Goal: Complete application form

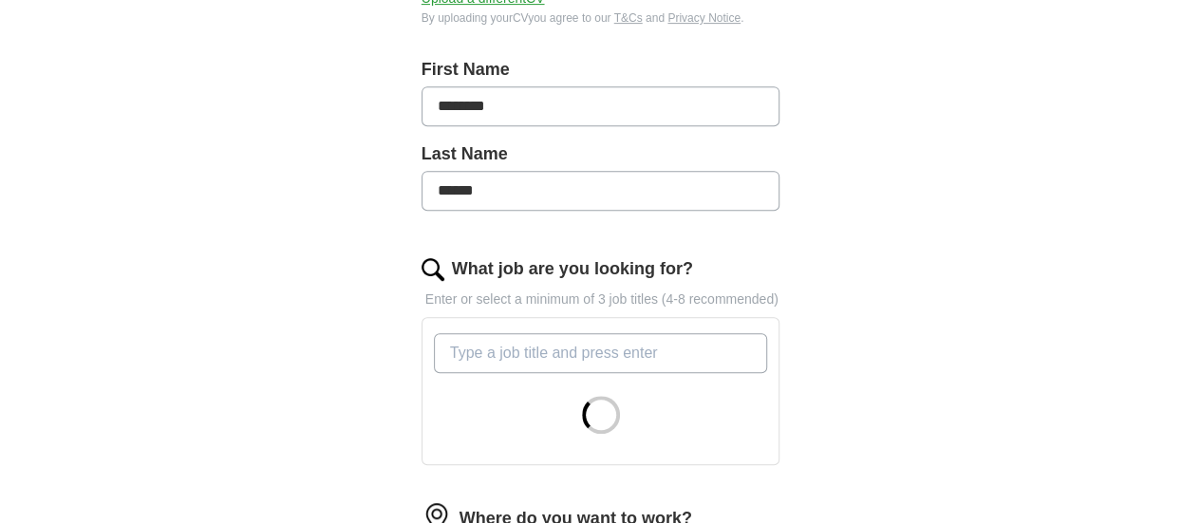
scroll to position [411, 0]
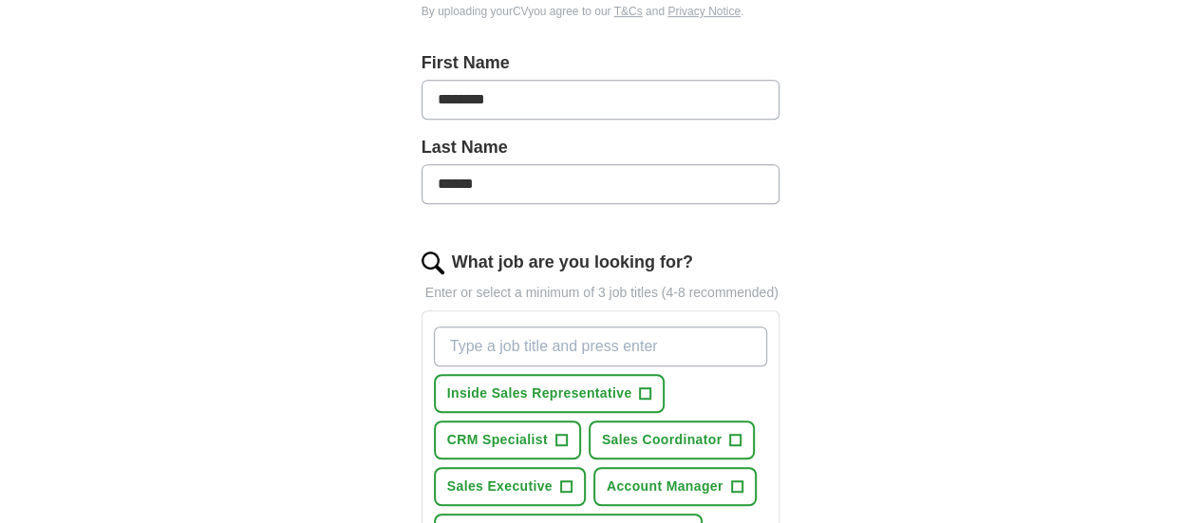
click at [439, 329] on input "What job are you looking for?" at bounding box center [601, 347] width 334 height 40
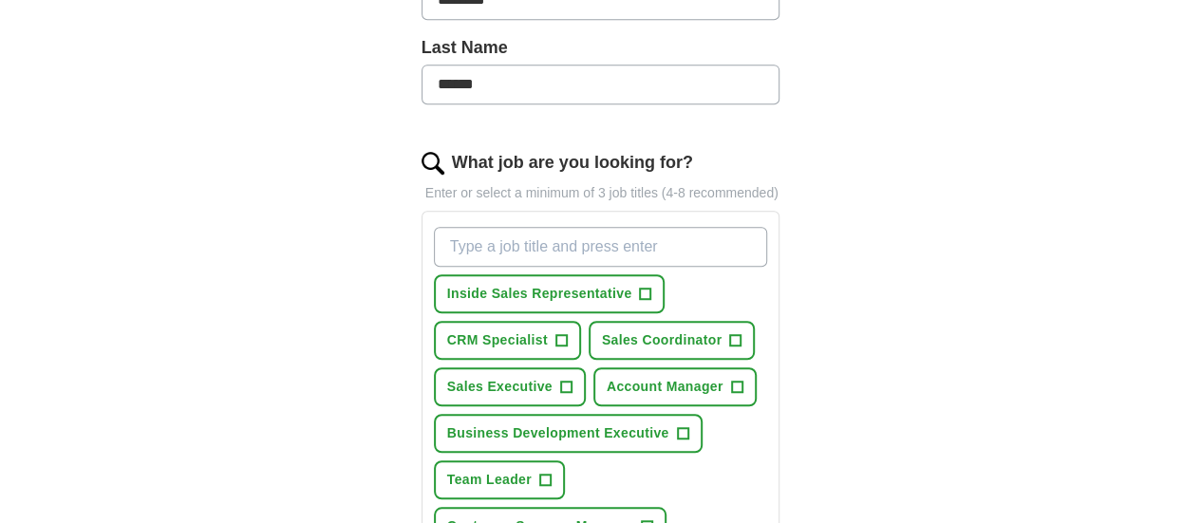
scroll to position [538, 0]
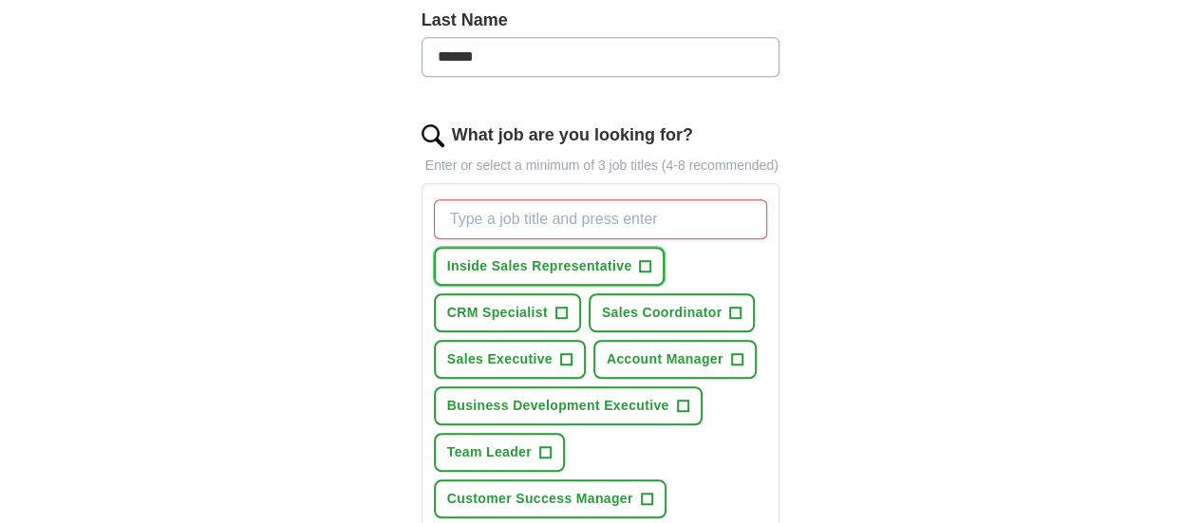
click at [640, 259] on span "+" at bounding box center [645, 266] width 11 height 15
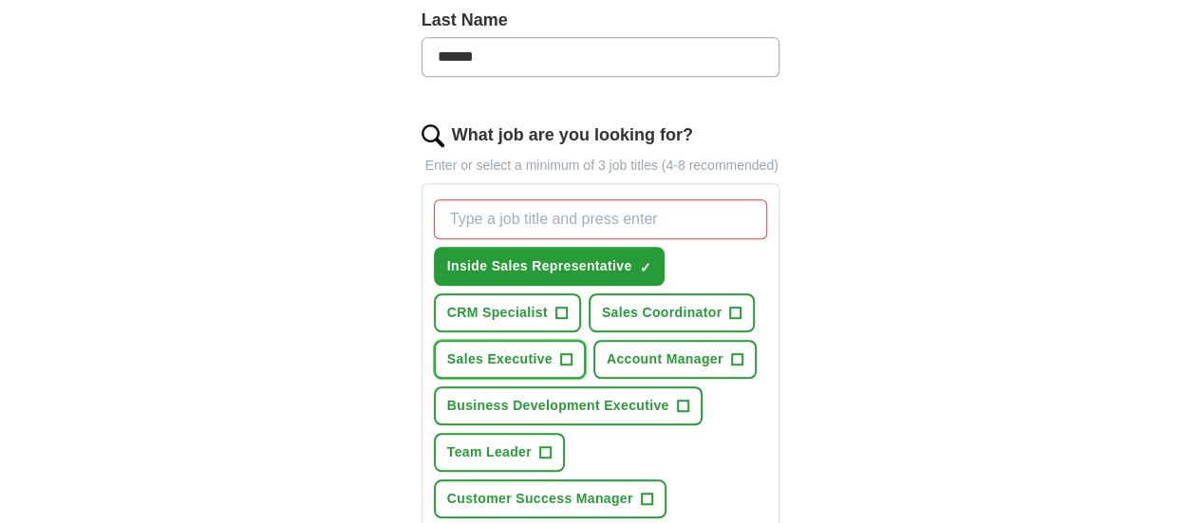
click at [572, 352] on span "+" at bounding box center [565, 359] width 11 height 15
click at [677, 399] on span "+" at bounding box center [682, 406] width 11 height 15
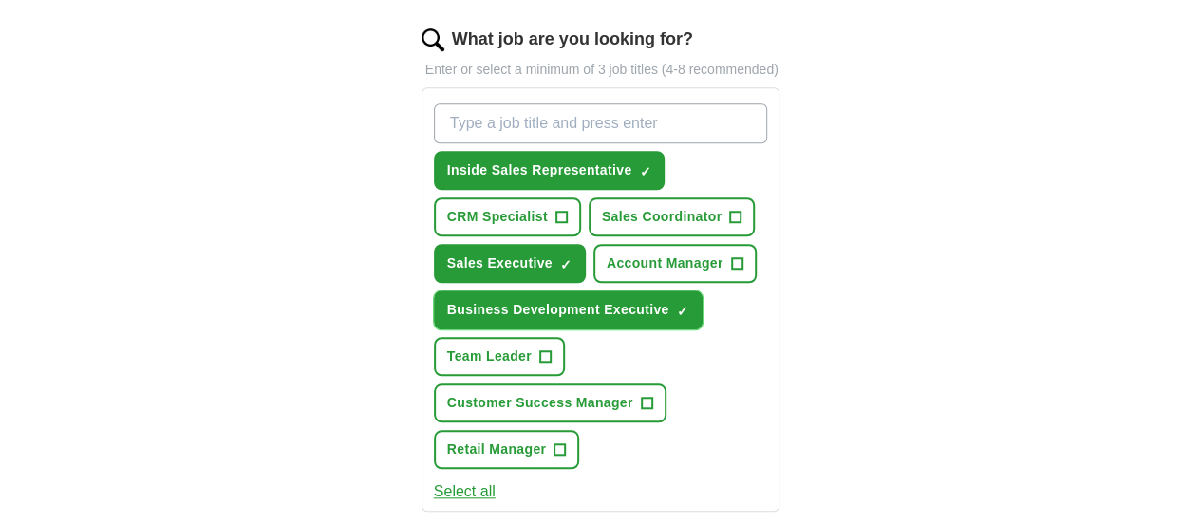
scroll to position [650, 0]
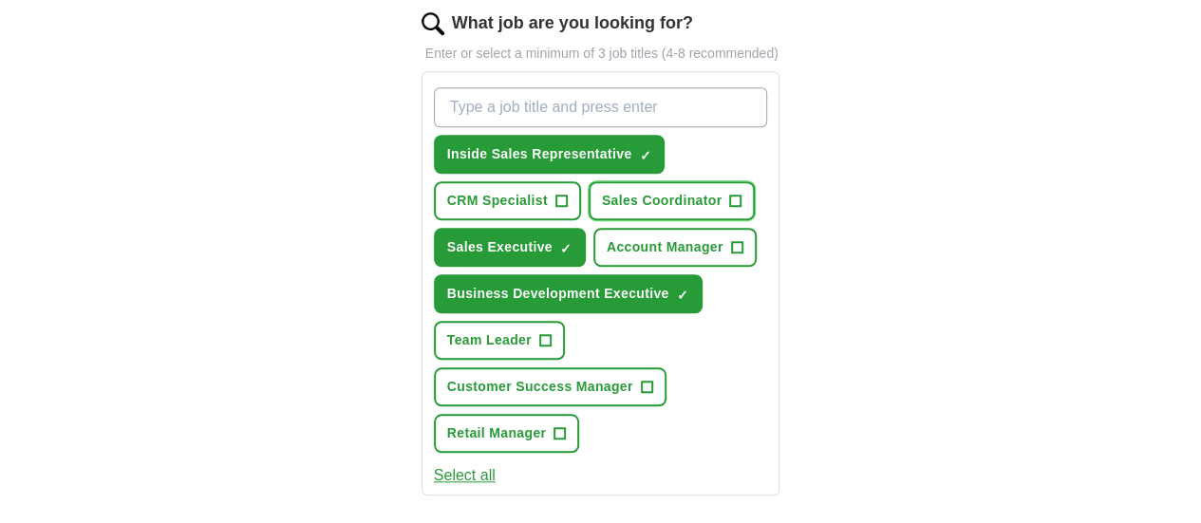
click at [730, 194] on span "+" at bounding box center [735, 201] width 11 height 15
click at [573, 88] on input "What job are you looking for?" at bounding box center [601, 107] width 334 height 40
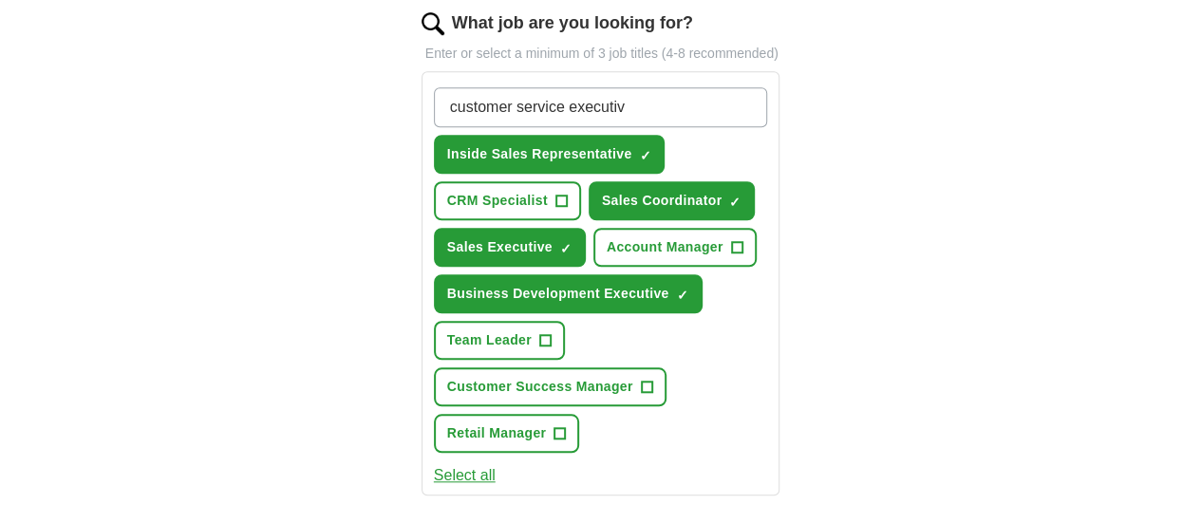
type input "customer service executive"
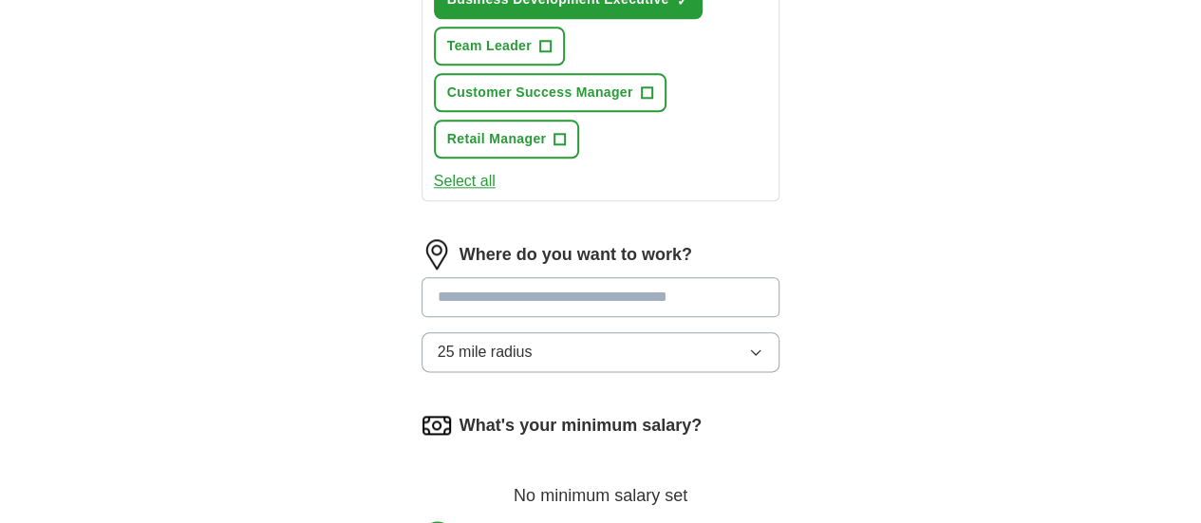
scroll to position [995, 0]
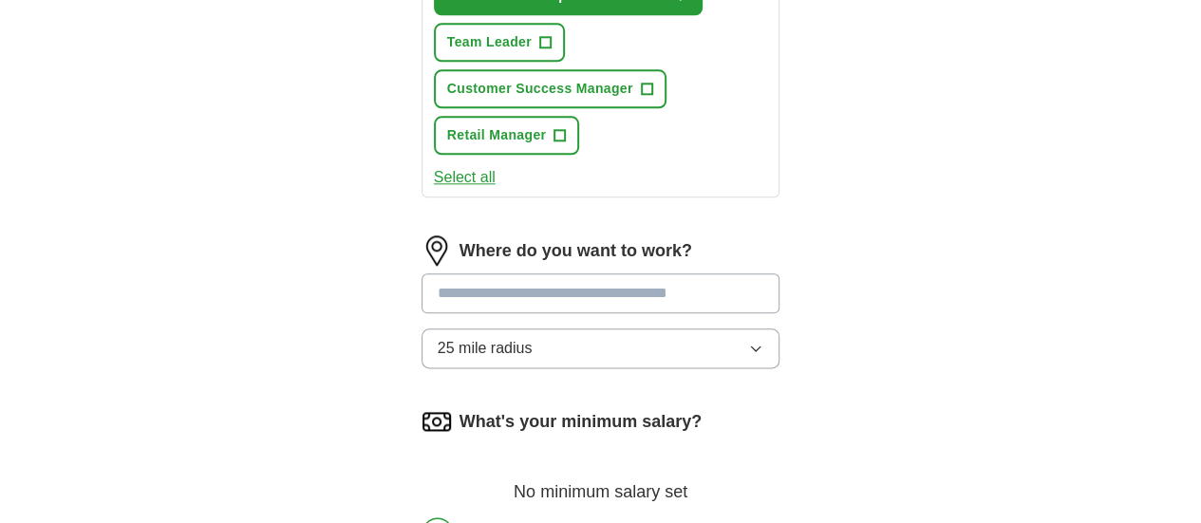
click at [501, 273] on input at bounding box center [601, 293] width 359 height 40
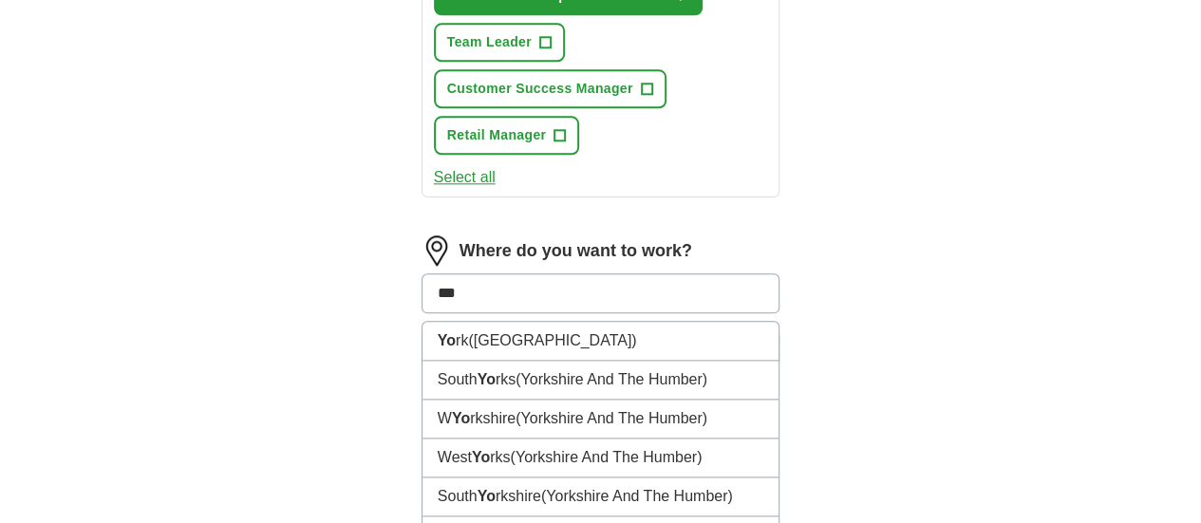
type input "****"
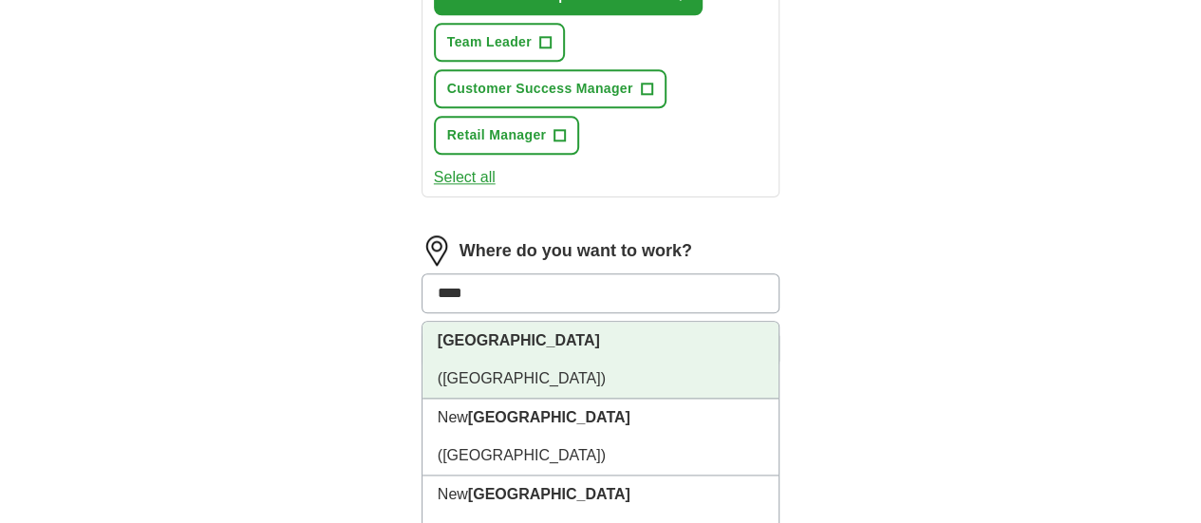
click at [479, 370] on span "([GEOGRAPHIC_DATA])" at bounding box center [522, 378] width 168 height 16
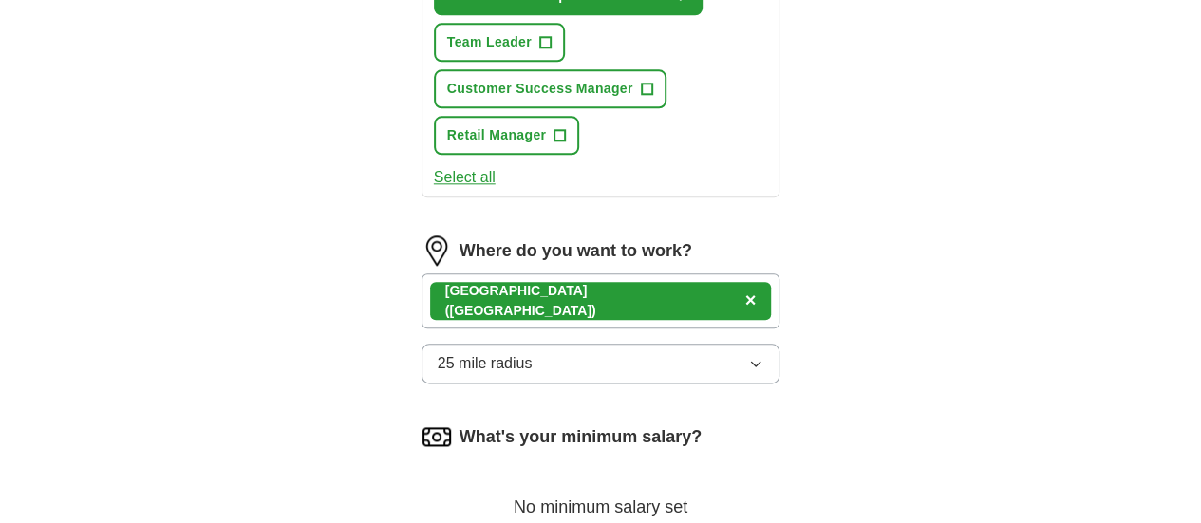
click at [499, 344] on button "25 mile radius" at bounding box center [601, 364] width 359 height 40
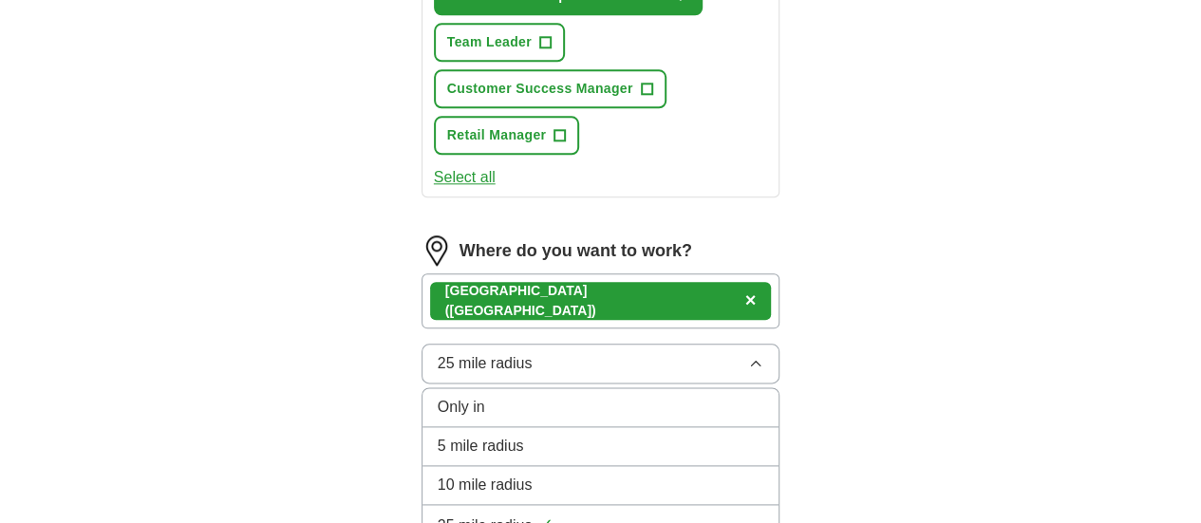
click at [468, 474] on span "10 mile radius" at bounding box center [485, 485] width 95 height 23
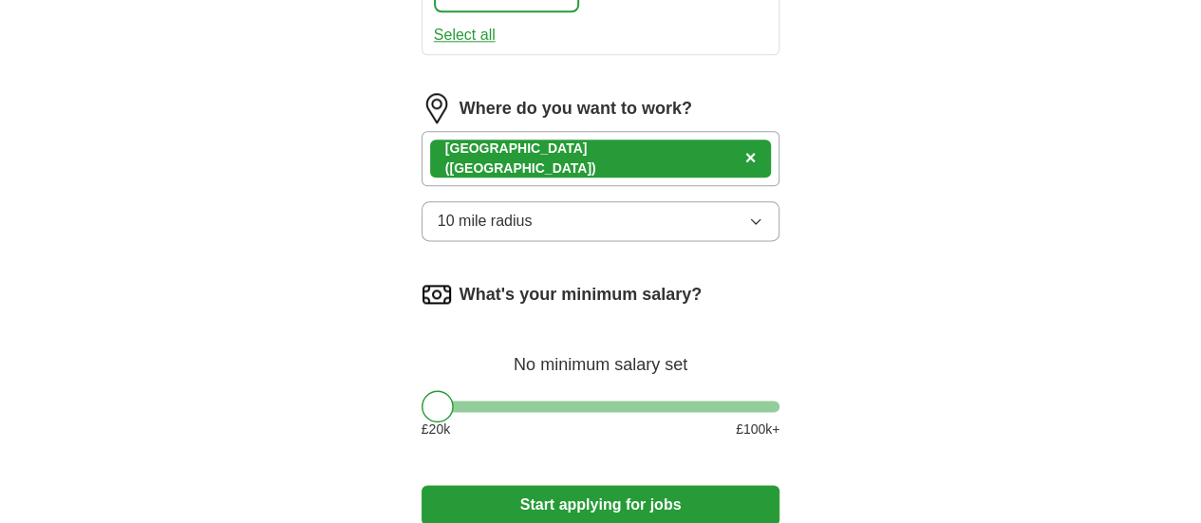
scroll to position [1140, 0]
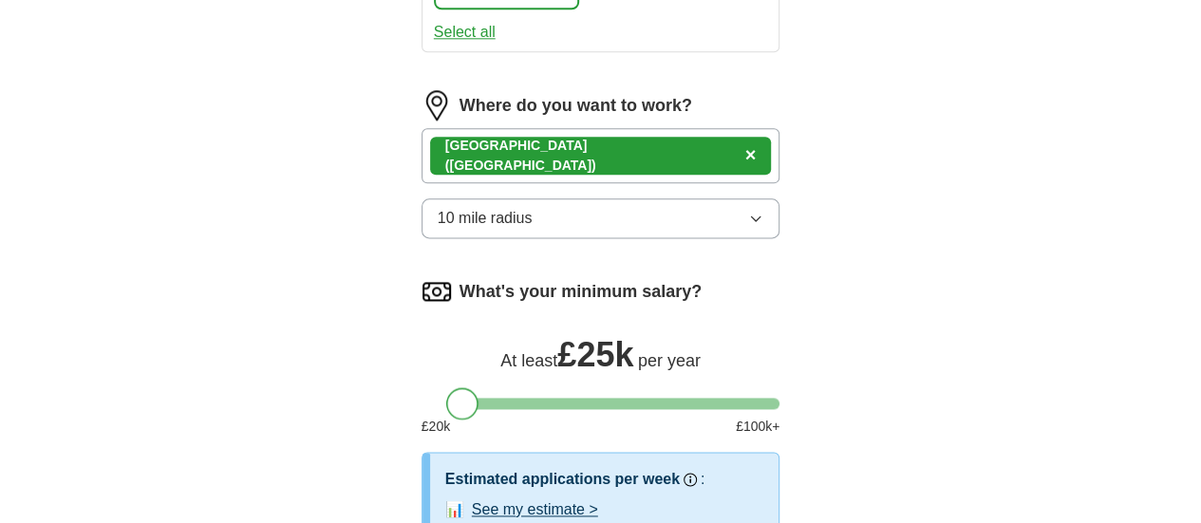
drag, startPoint x: 395, startPoint y: 276, endPoint x: 418, endPoint y: 287, distance: 25.1
click at [446, 387] on div at bounding box center [462, 403] width 32 height 32
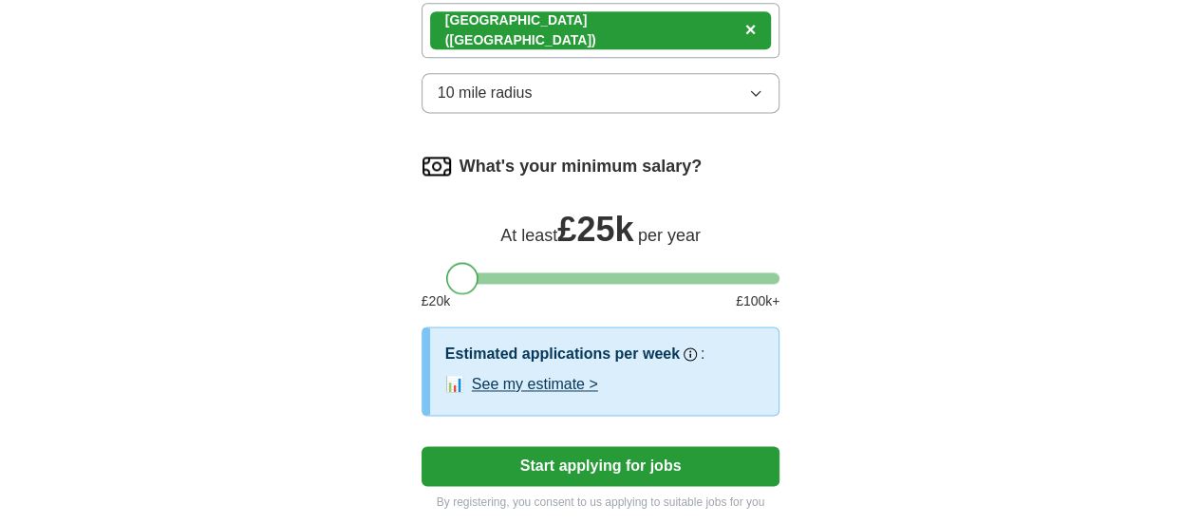
scroll to position [1273, 0]
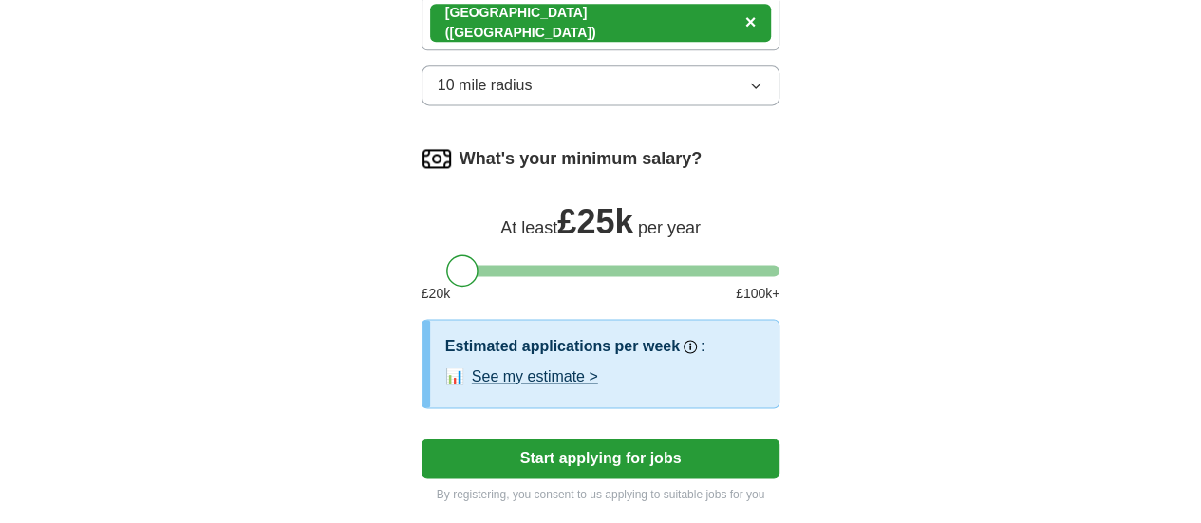
click at [472, 366] on button "See my estimate >" at bounding box center [535, 377] width 126 height 23
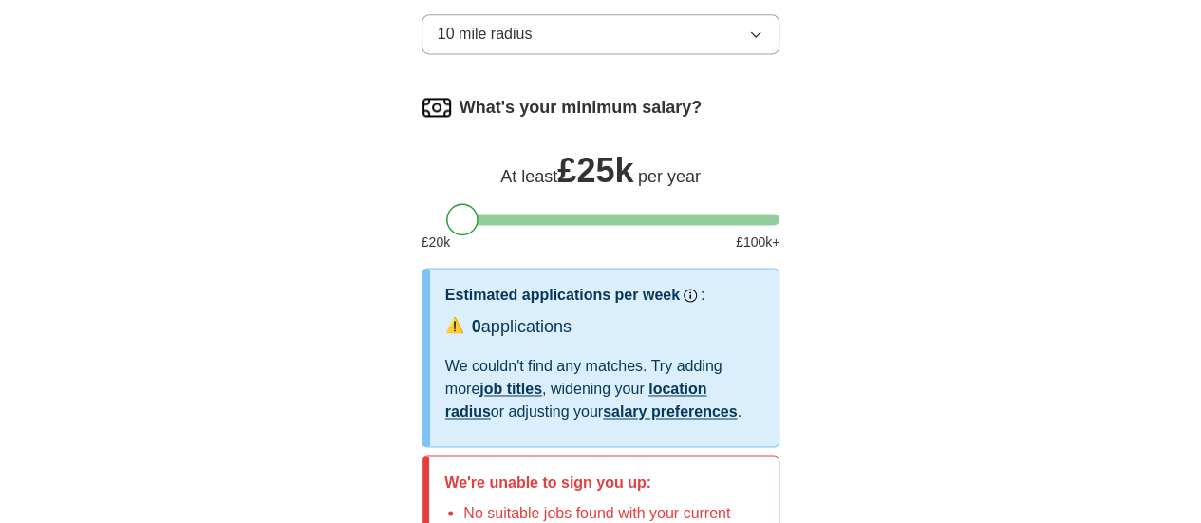
scroll to position [1323, 0]
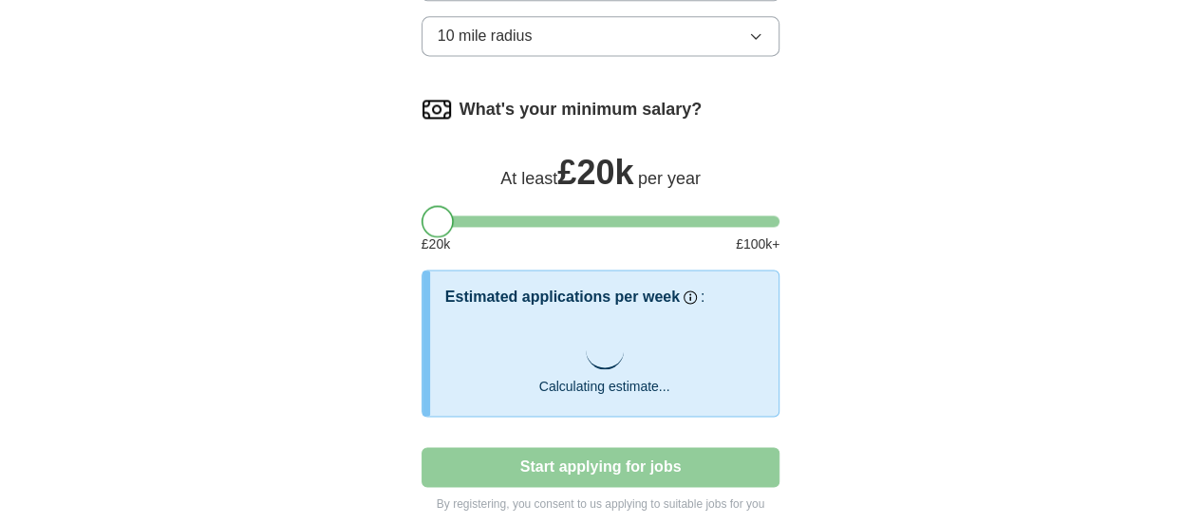
drag, startPoint x: 423, startPoint y: 101, endPoint x: 393, endPoint y: 102, distance: 30.4
click at [422, 205] on div at bounding box center [438, 221] width 32 height 32
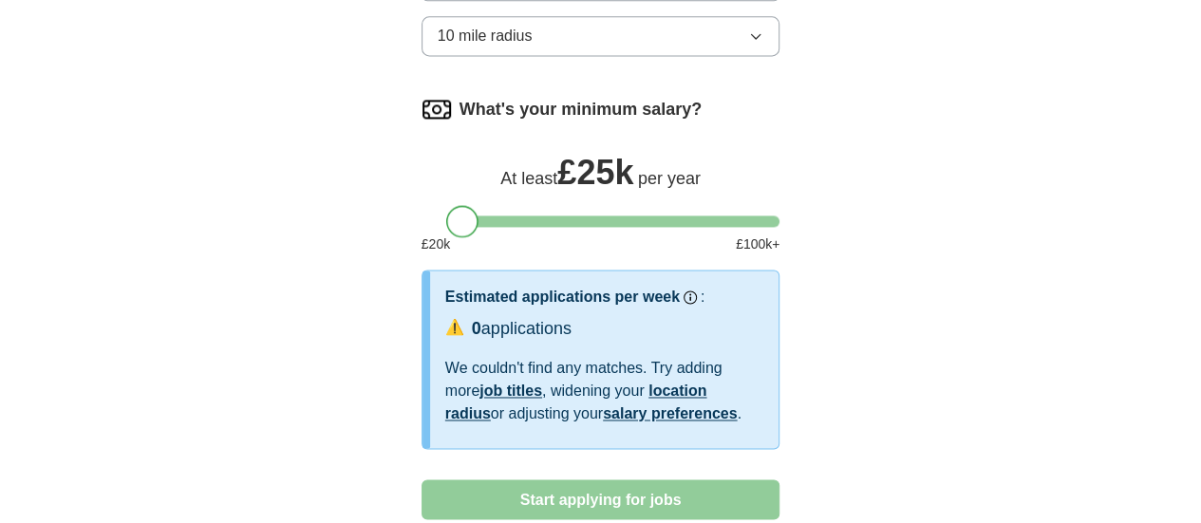
drag, startPoint x: 406, startPoint y: 105, endPoint x: 429, endPoint y: 107, distance: 22.9
click at [446, 205] on div at bounding box center [462, 221] width 32 height 32
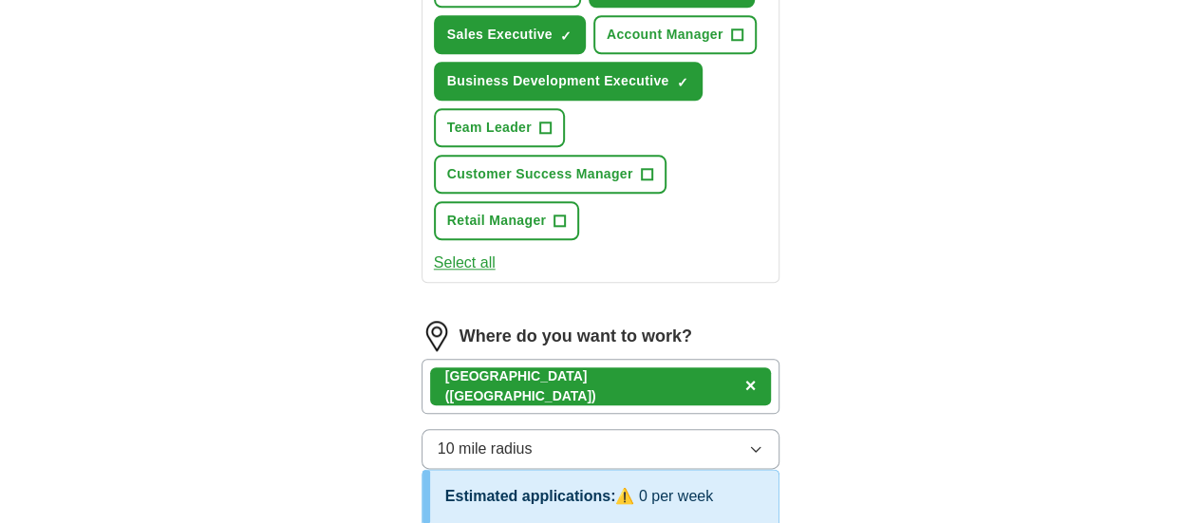
scroll to position [911, 0]
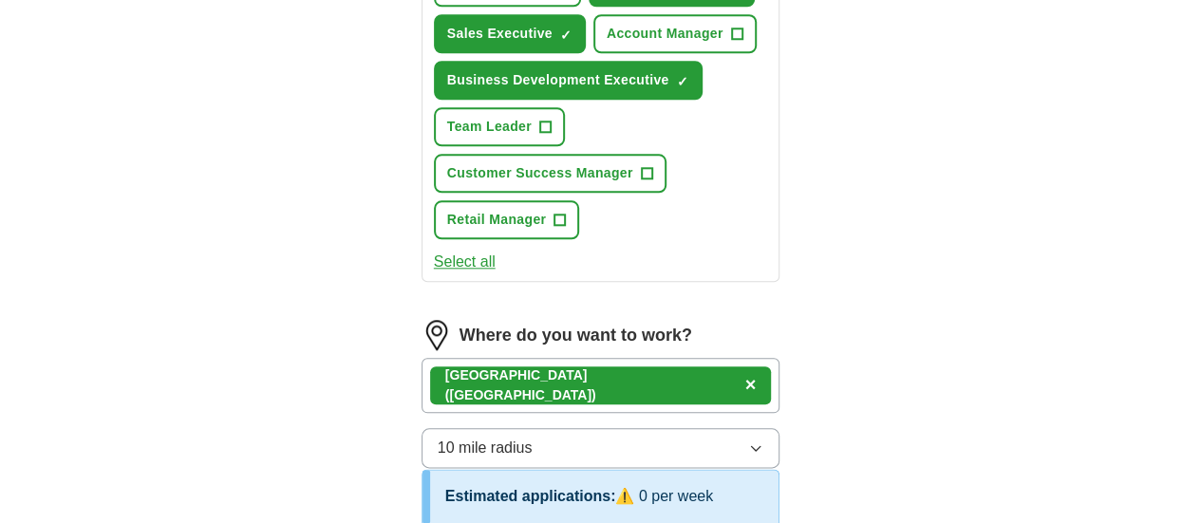
click at [441, 437] on span "10 mile radius" at bounding box center [485, 448] width 95 height 23
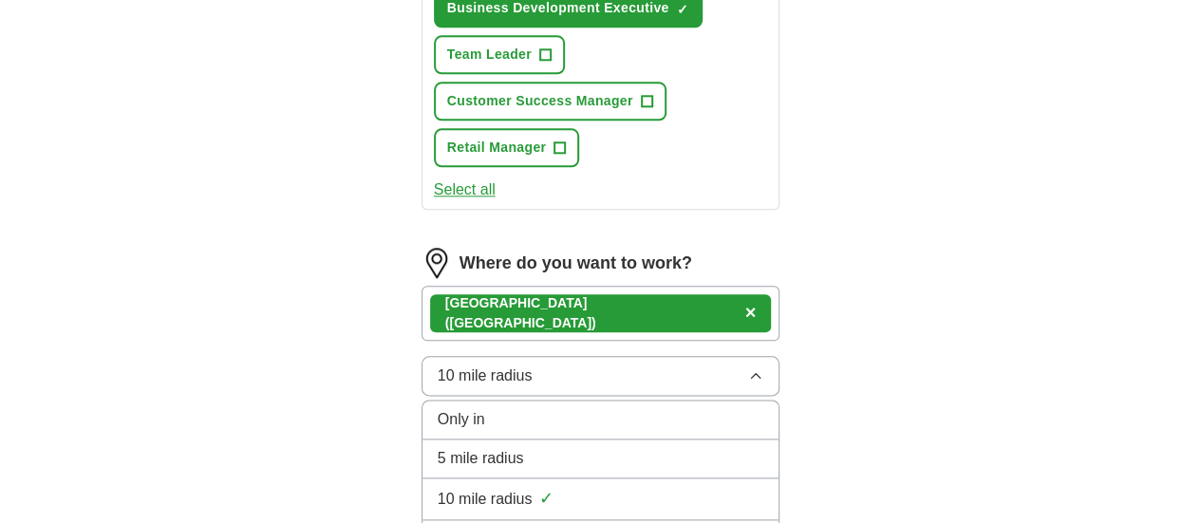
scroll to position [1006, 0]
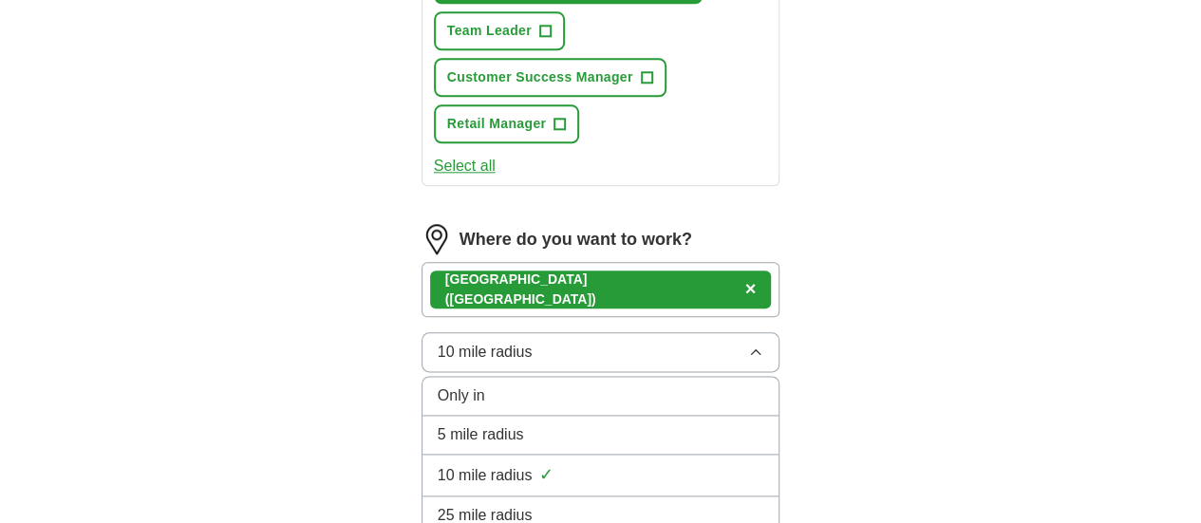
click at [438, 504] on span "25 mile radius" at bounding box center [485, 515] width 95 height 23
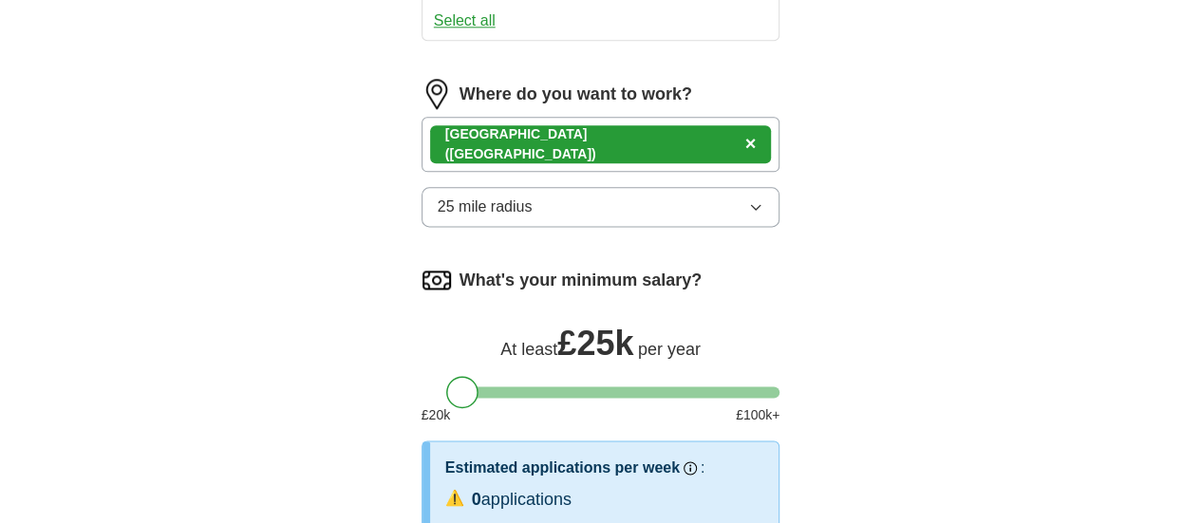
scroll to position [1151, 0]
click at [479, 197] on span "25 mile radius" at bounding box center [485, 208] width 95 height 23
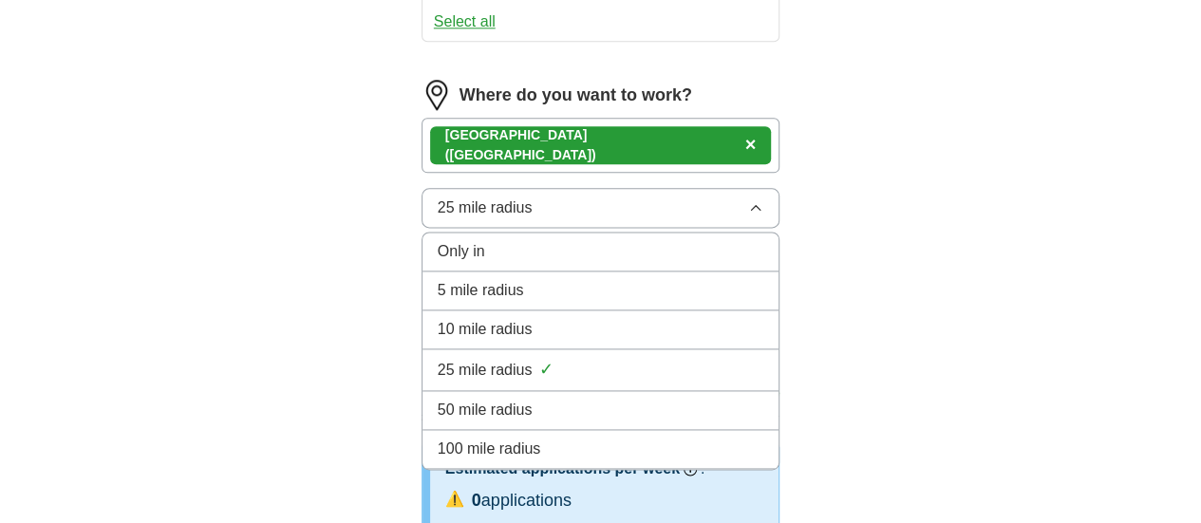
click at [438, 399] on span "50 mile radius" at bounding box center [485, 410] width 95 height 23
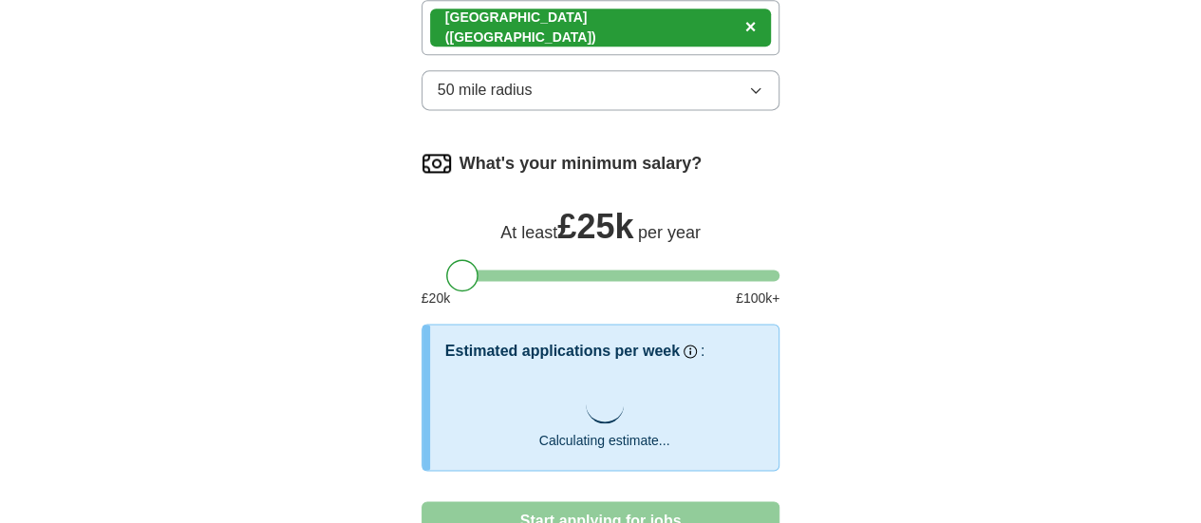
scroll to position [1271, 0]
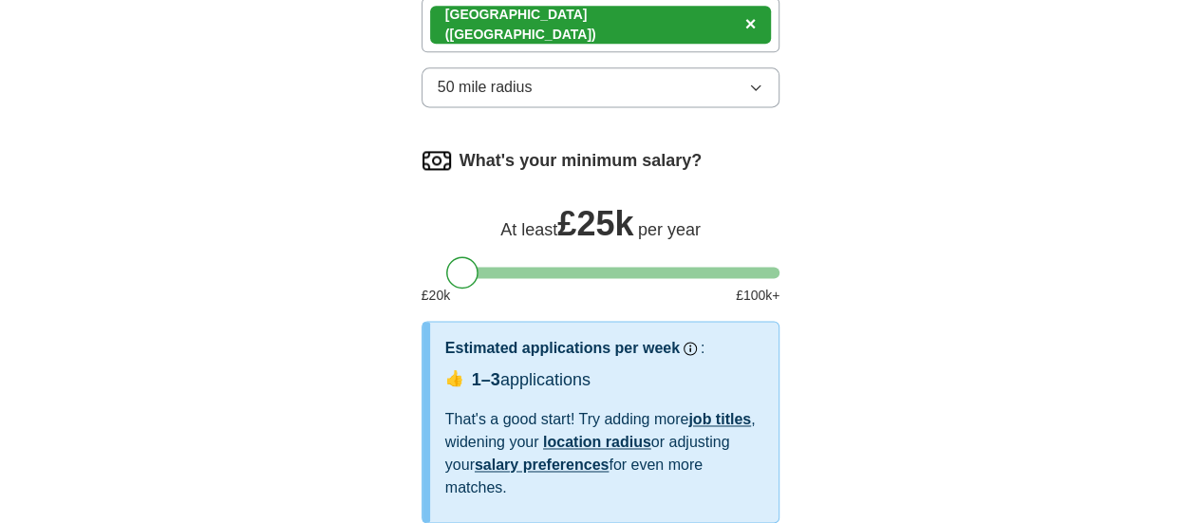
click at [609, 457] on link "salary preferences" at bounding box center [542, 465] width 134 height 16
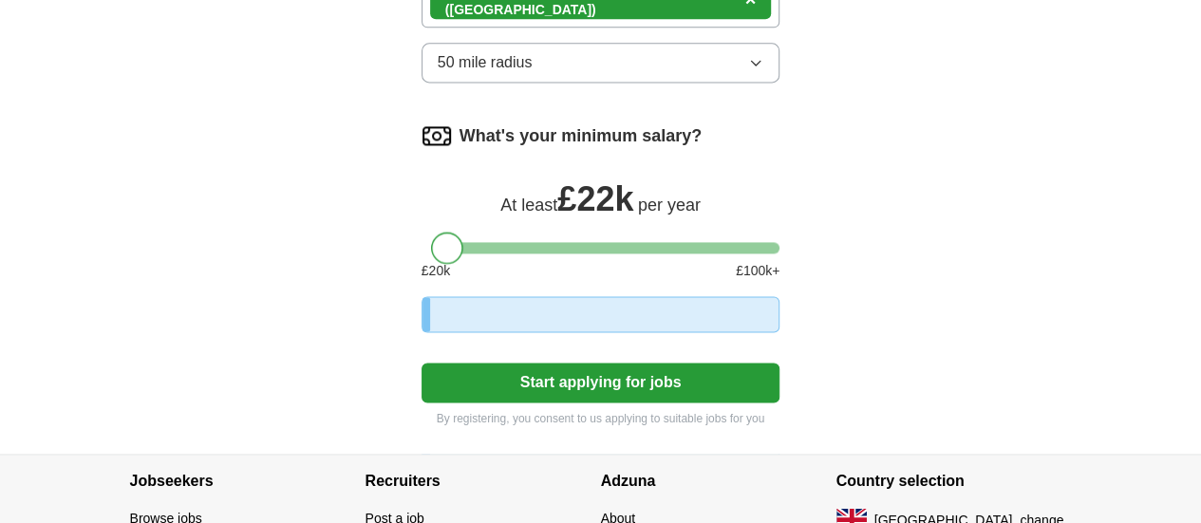
drag, startPoint x: 423, startPoint y: 131, endPoint x: 373, endPoint y: 128, distance: 50.4
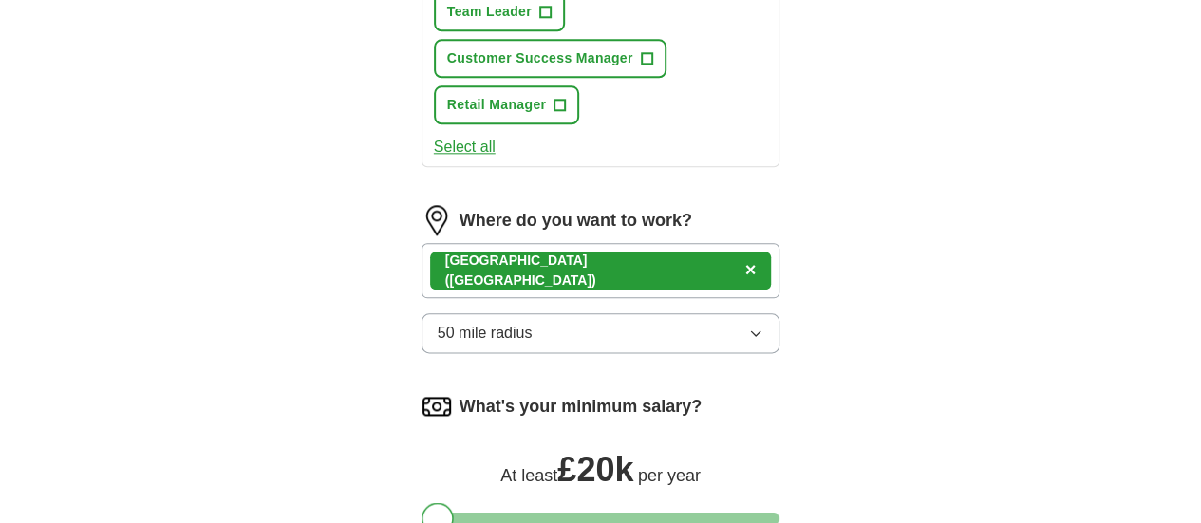
scroll to position [1024, 0]
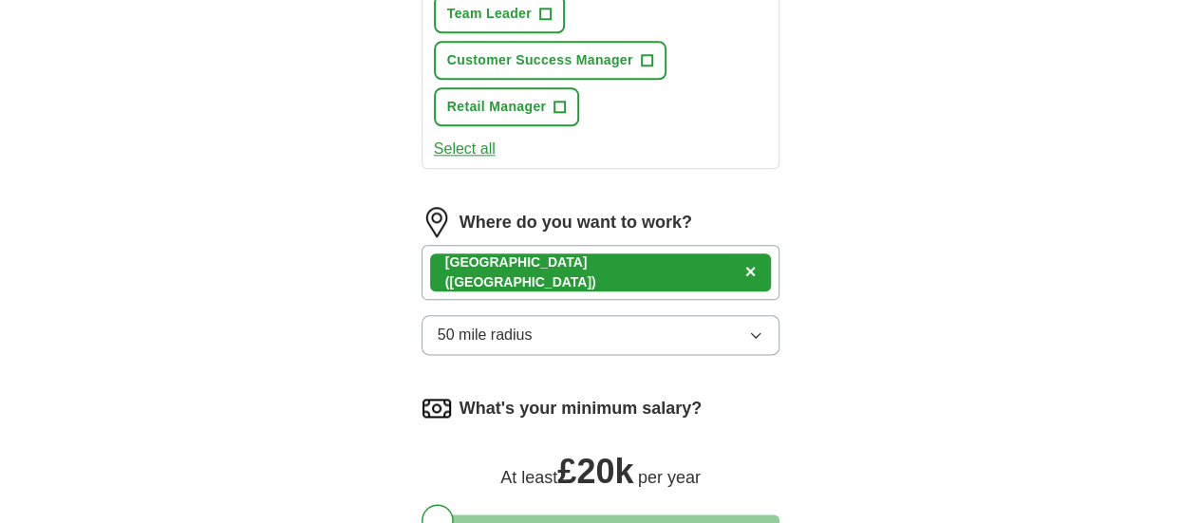
click at [446, 324] on span "50 mile radius" at bounding box center [485, 335] width 95 height 23
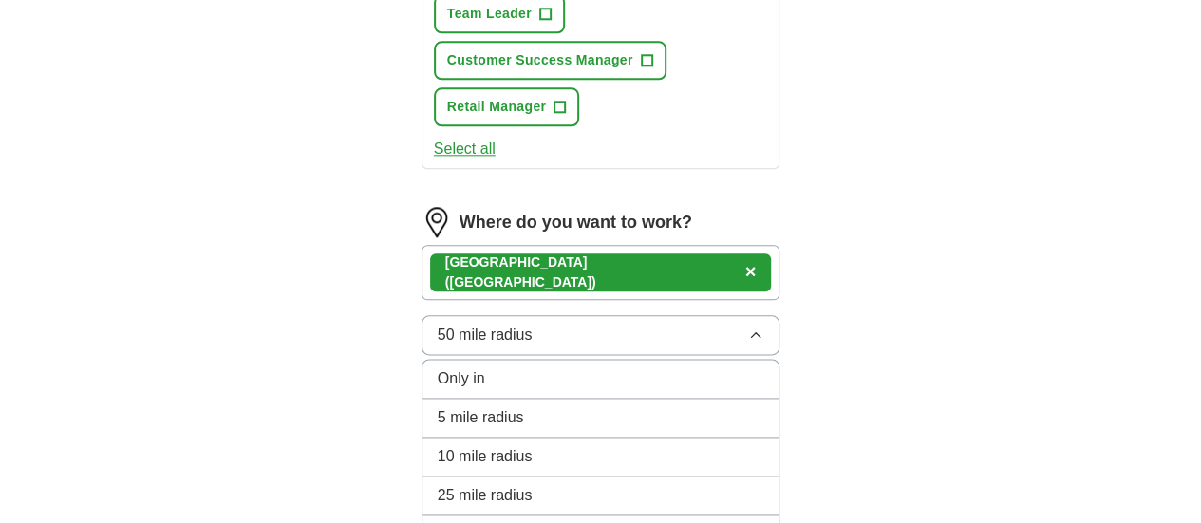
click at [458, 445] on span "10 mile radius" at bounding box center [485, 456] width 95 height 23
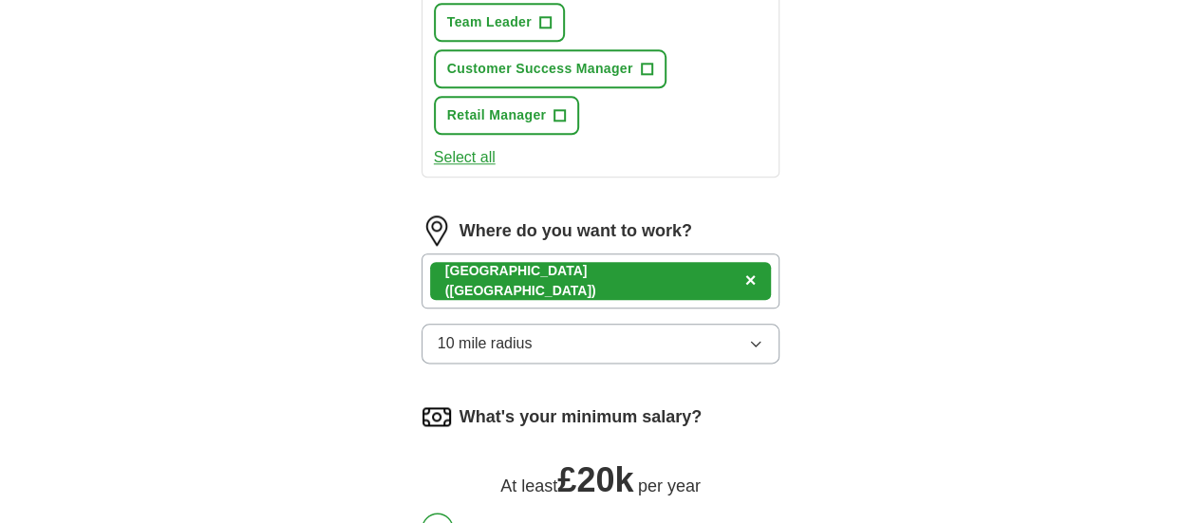
scroll to position [975, 0]
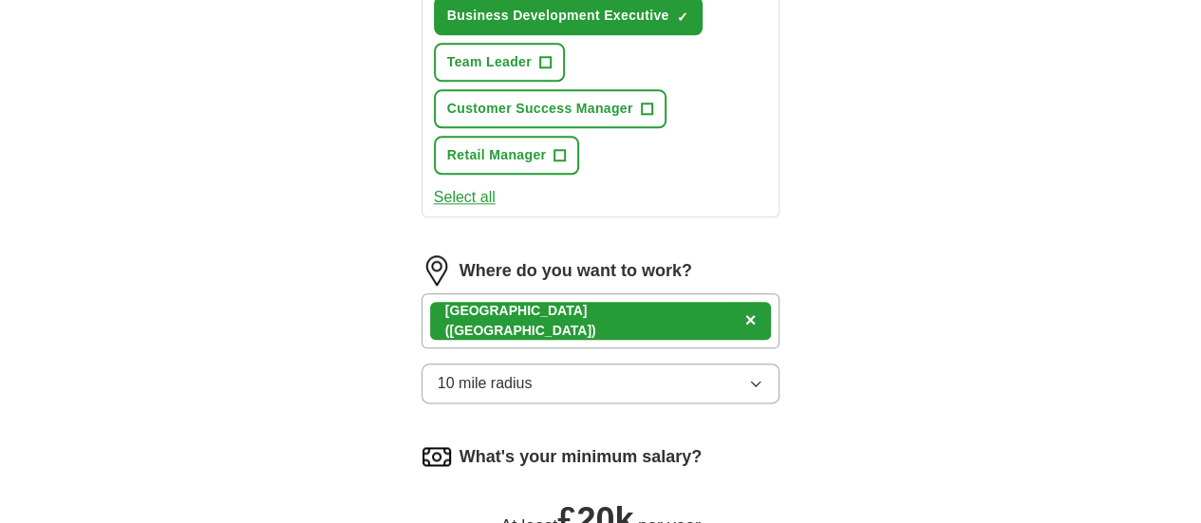
click at [599, 293] on div "[GEOGRAPHIC_DATA] ([GEOGRAPHIC_DATA]) ×" at bounding box center [601, 320] width 359 height 55
click at [609, 293] on div "[GEOGRAPHIC_DATA] ([GEOGRAPHIC_DATA]) ×" at bounding box center [601, 320] width 359 height 55
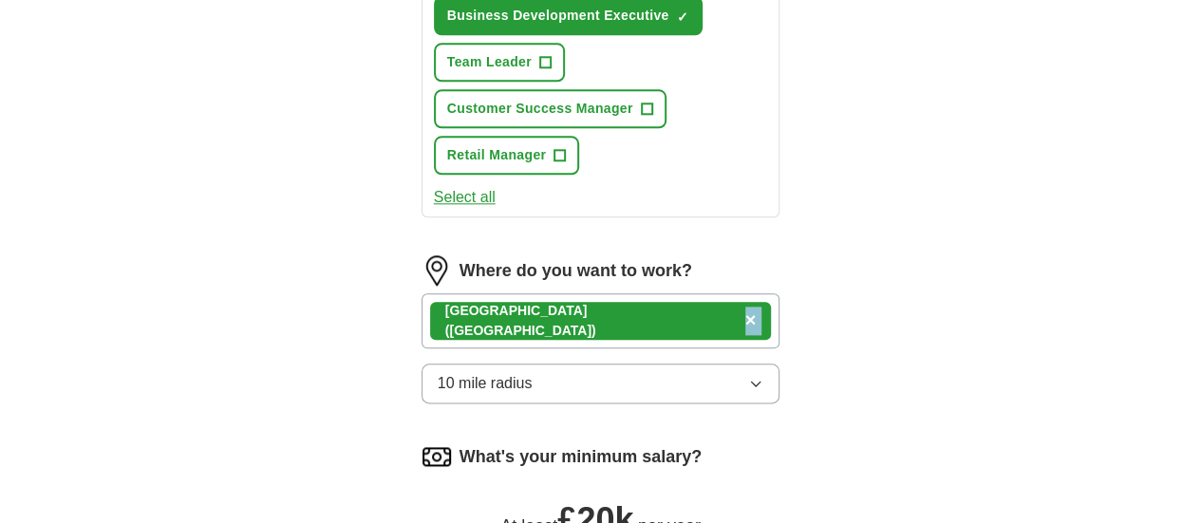
click at [609, 293] on div "[GEOGRAPHIC_DATA] ([GEOGRAPHIC_DATA]) ×" at bounding box center [601, 320] width 359 height 55
click at [460, 323] on span "([GEOGRAPHIC_DATA])" at bounding box center [520, 330] width 151 height 15
click at [430, 302] on div "[GEOGRAPHIC_DATA] ([GEOGRAPHIC_DATA]) ×" at bounding box center [601, 321] width 342 height 38
click at [745, 310] on span "×" at bounding box center [750, 320] width 11 height 21
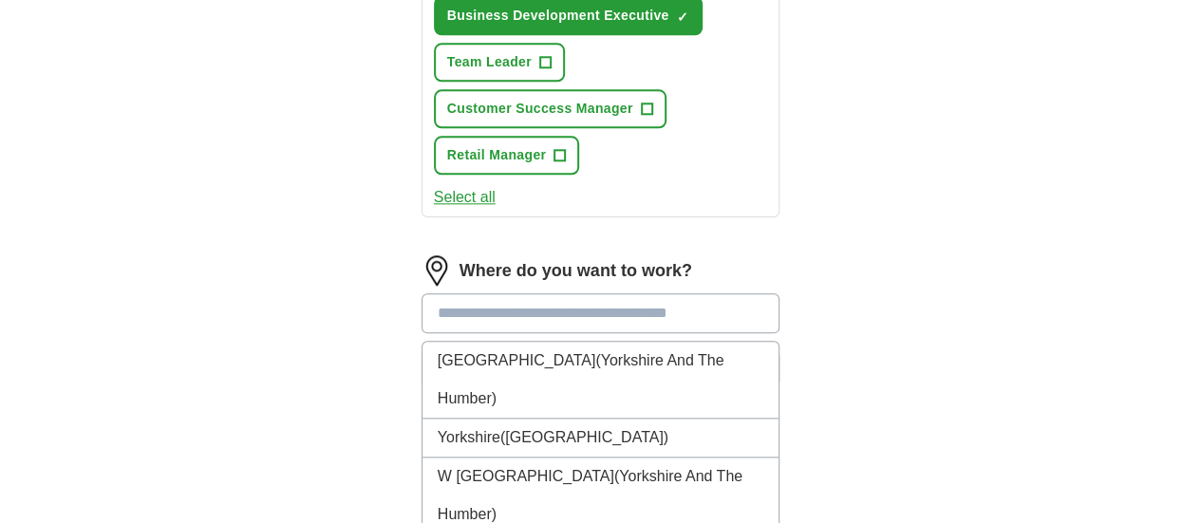
click at [530, 293] on input at bounding box center [601, 313] width 359 height 40
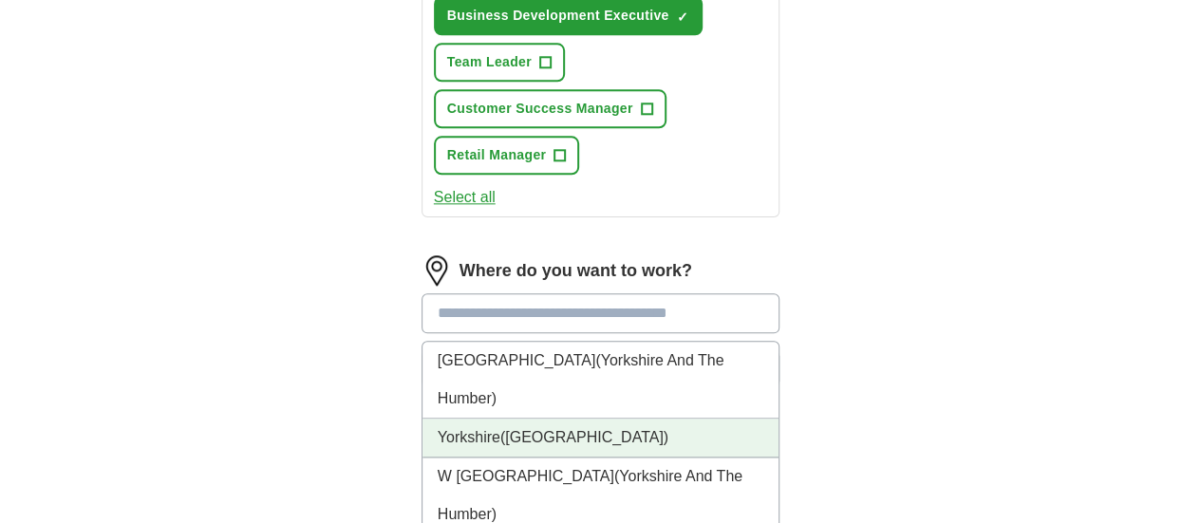
click at [463, 419] on li "Yorkshire ([GEOGRAPHIC_DATA])" at bounding box center [601, 438] width 357 height 39
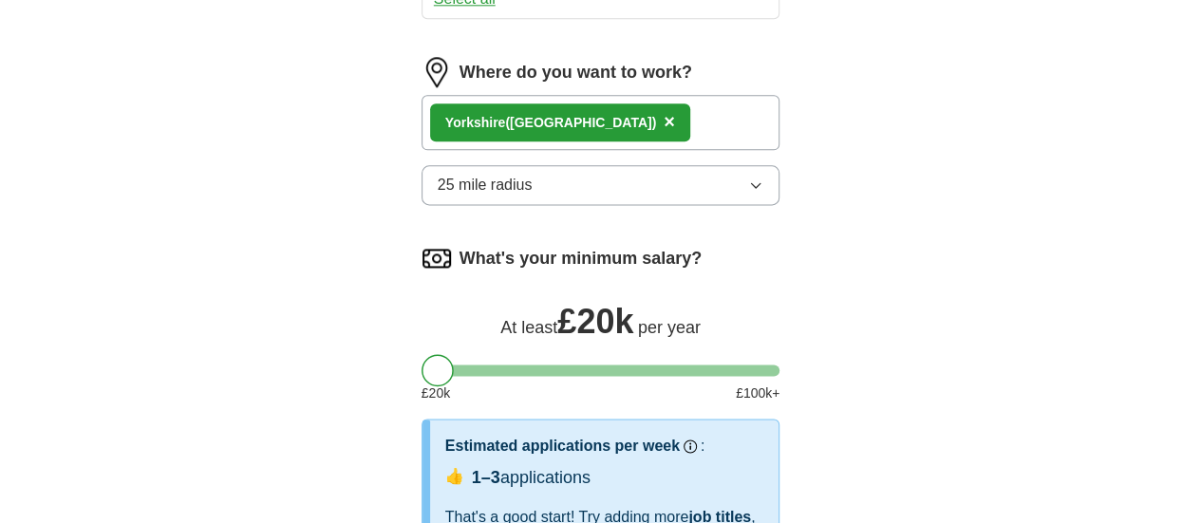
scroll to position [1176, 0]
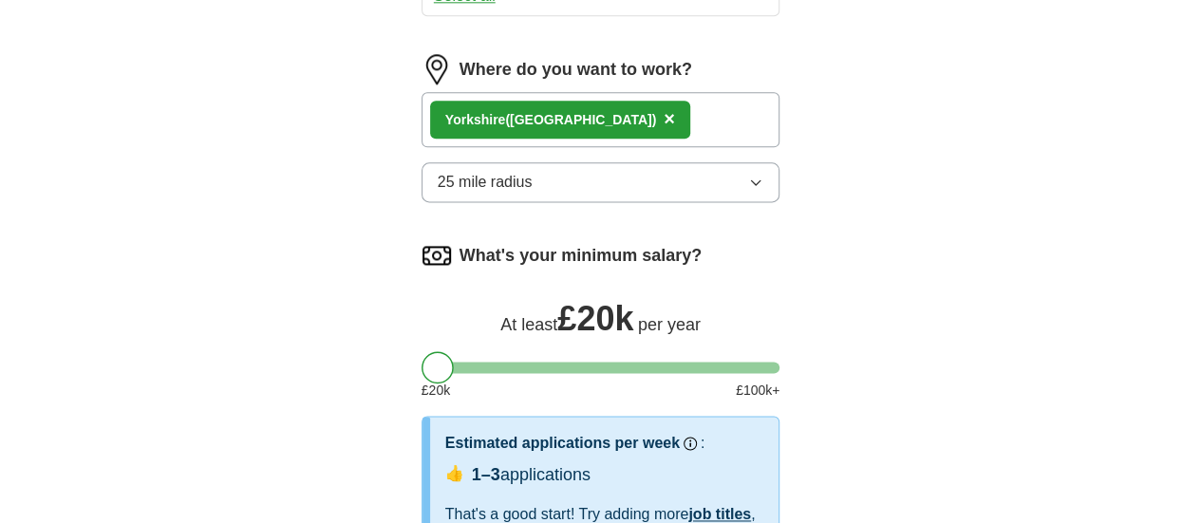
click at [484, 171] on span "25 mile radius" at bounding box center [485, 182] width 95 height 23
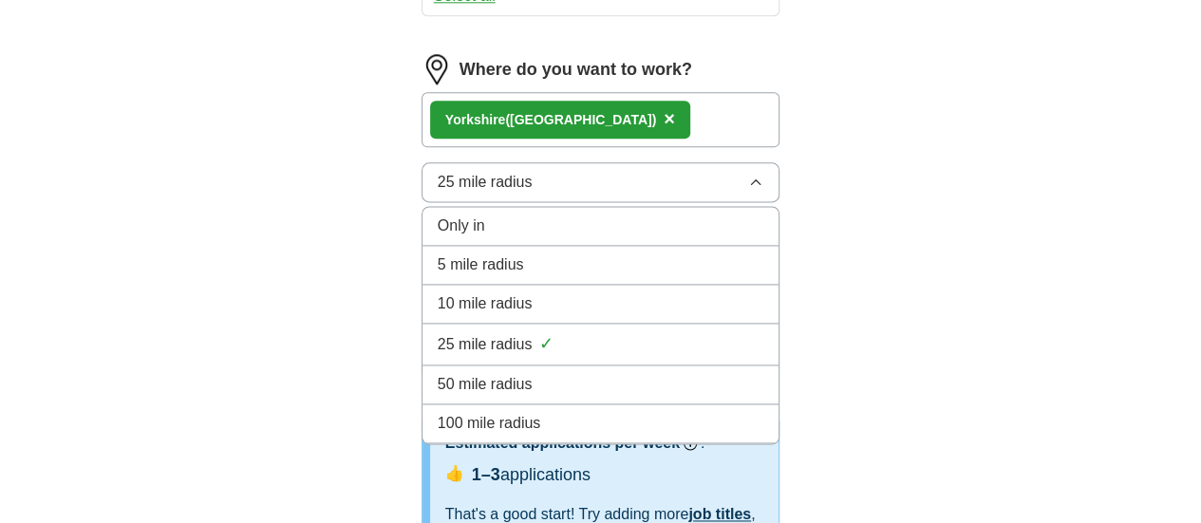
click at [440, 292] on span "10 mile radius" at bounding box center [485, 303] width 95 height 23
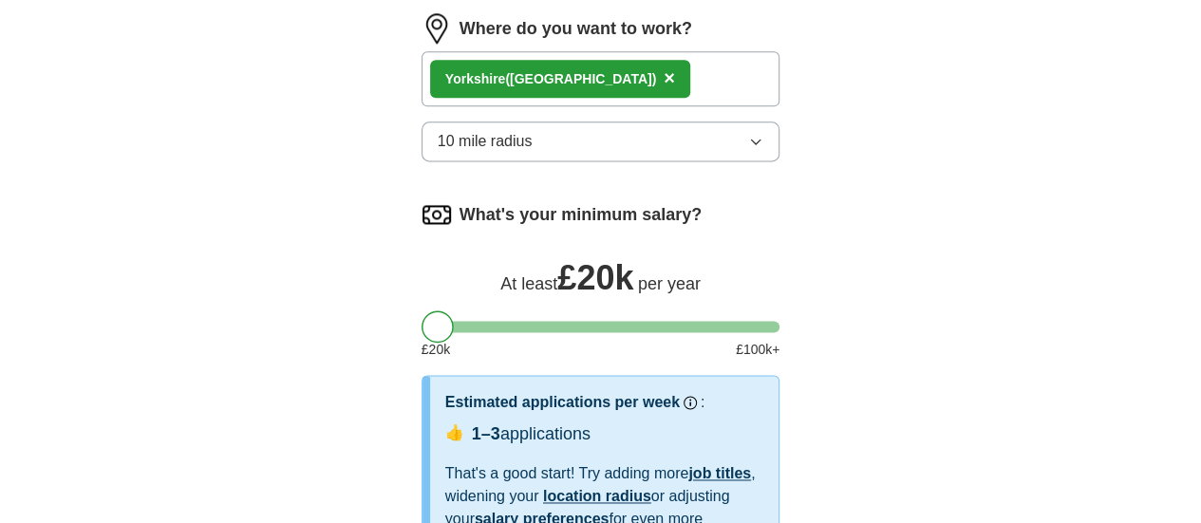
scroll to position [1216, 0]
click at [430, 214] on div "What's your minimum salary? At least £ 20k per year £ 20 k £ 100 k+" at bounding box center [601, 288] width 359 height 176
drag, startPoint x: 402, startPoint y: 202, endPoint x: 425, endPoint y: 207, distance: 24.2
click at [446, 311] on div at bounding box center [462, 327] width 32 height 32
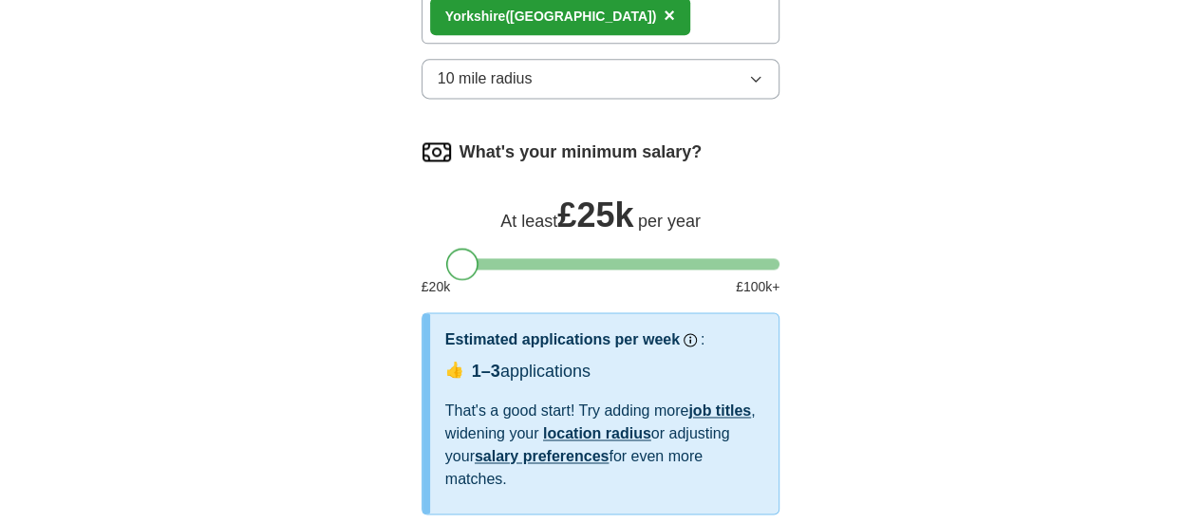
scroll to position [1459, 0]
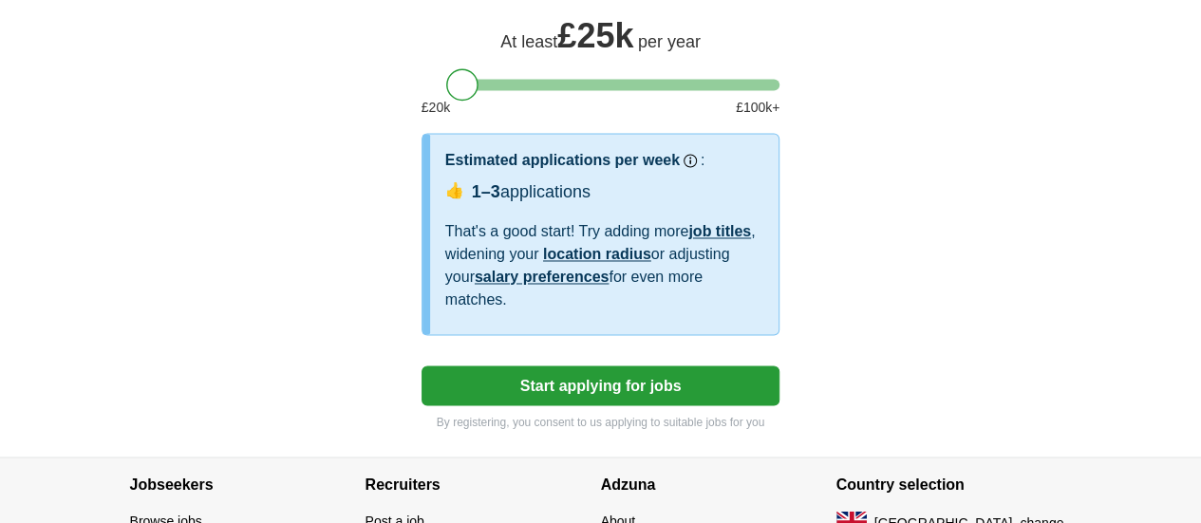
click at [502, 366] on button "Start applying for jobs" at bounding box center [601, 386] width 359 height 40
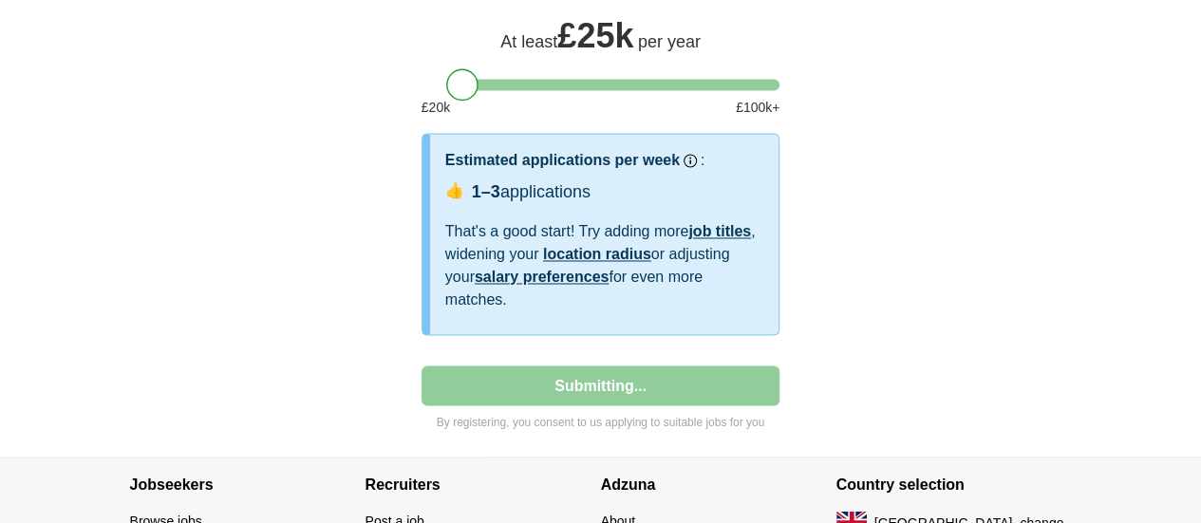
select select "**"
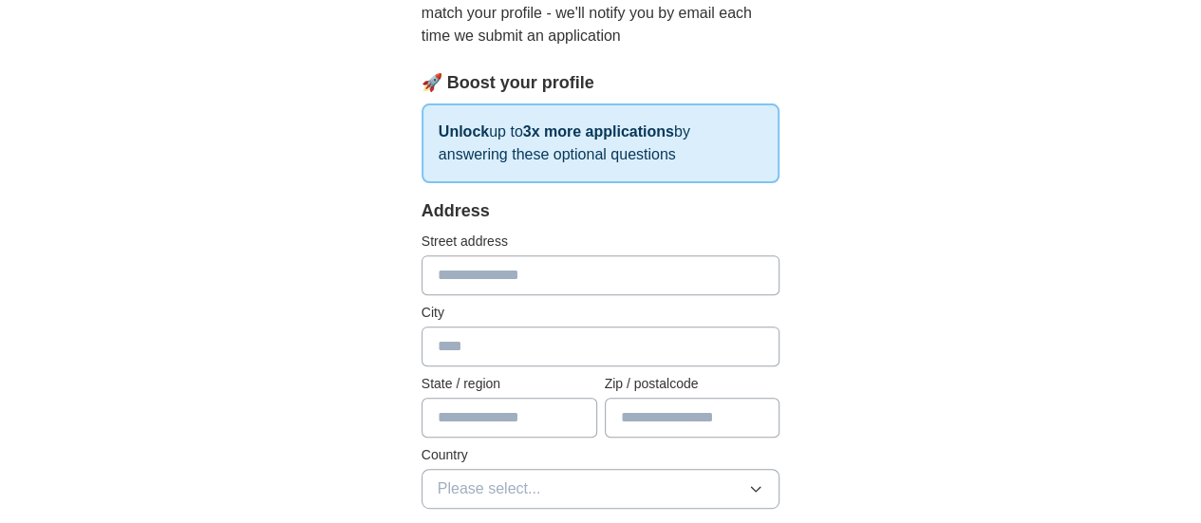
scroll to position [262, 0]
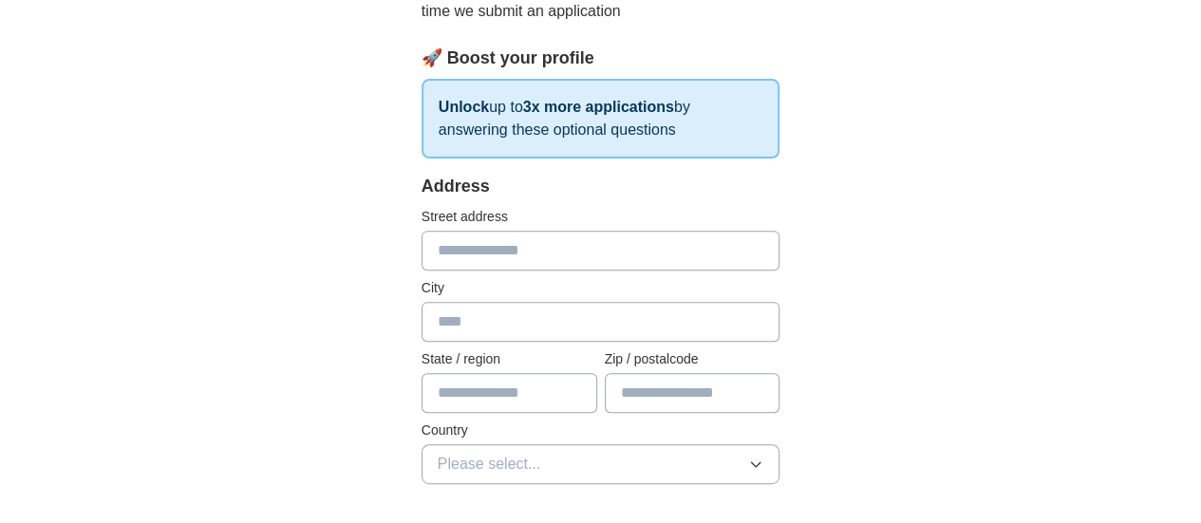
click at [471, 254] on input "text" at bounding box center [601, 251] width 359 height 40
type input "**********"
type input "*"
type input "****"
type input "**********"
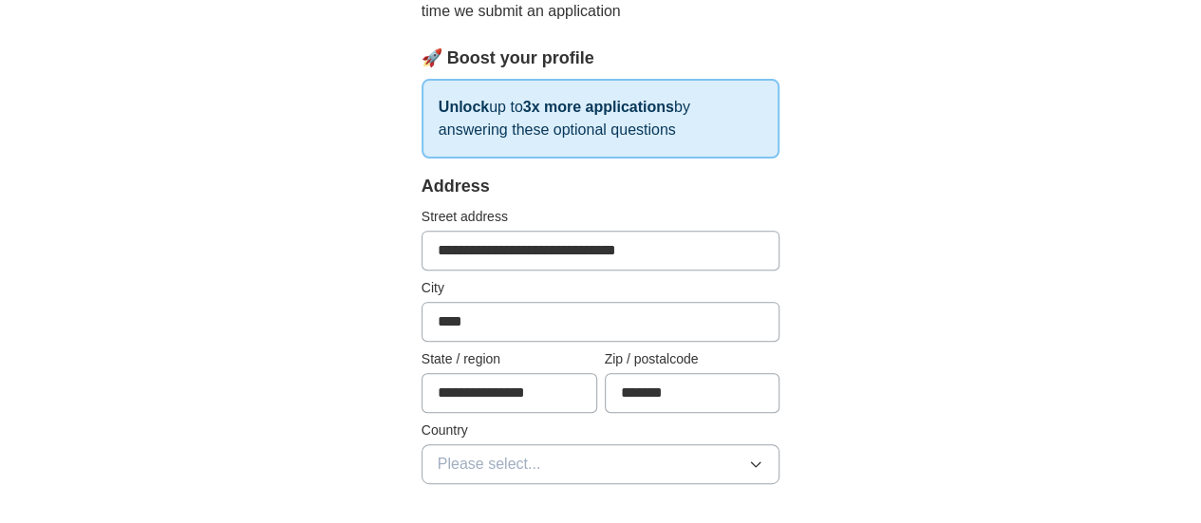
type input "*******"
click at [489, 453] on span "Please select..." at bounding box center [489, 464] width 103 height 23
click at [460, 500] on span "[GEOGRAPHIC_DATA]" at bounding box center [517, 508] width 159 height 23
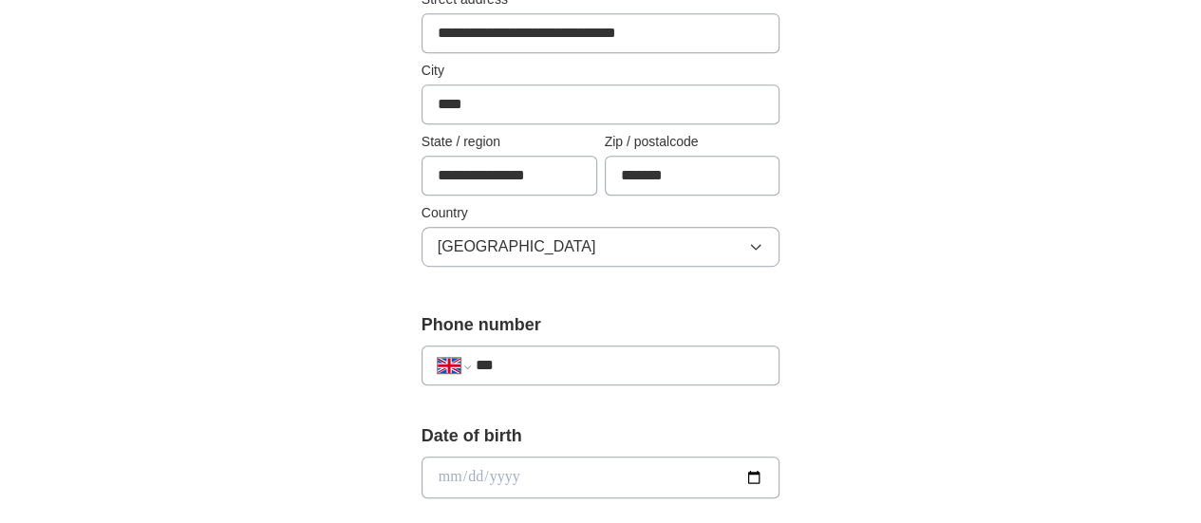
scroll to position [481, 0]
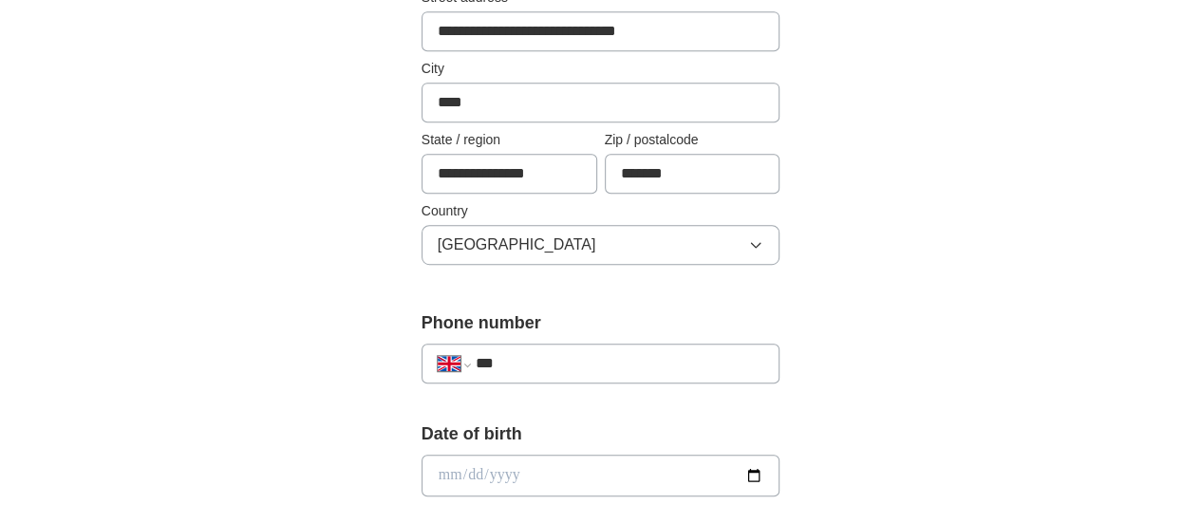
click at [489, 354] on input "***" at bounding box center [620, 363] width 289 height 23
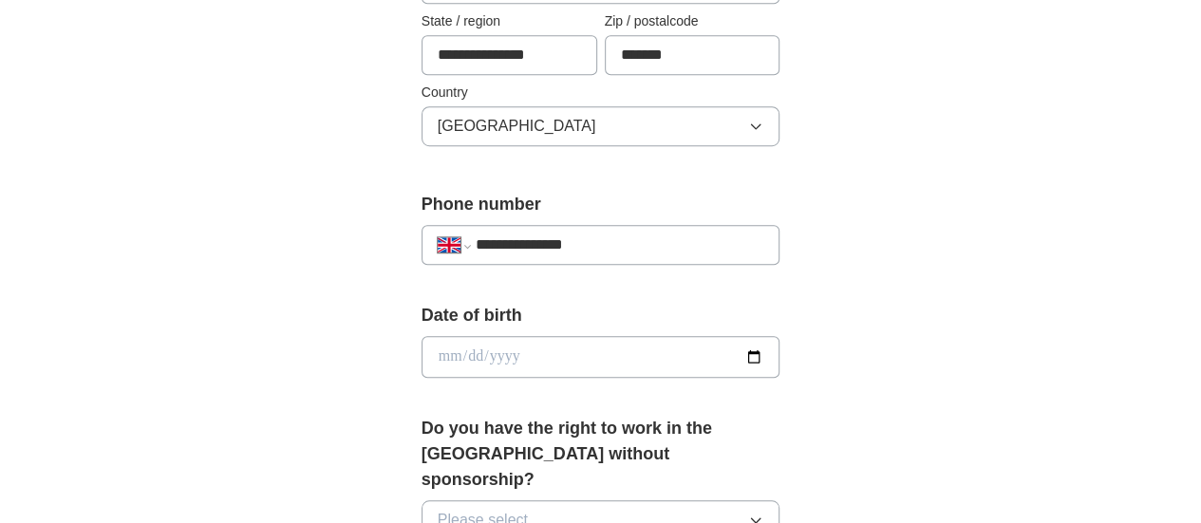
scroll to position [608, 0]
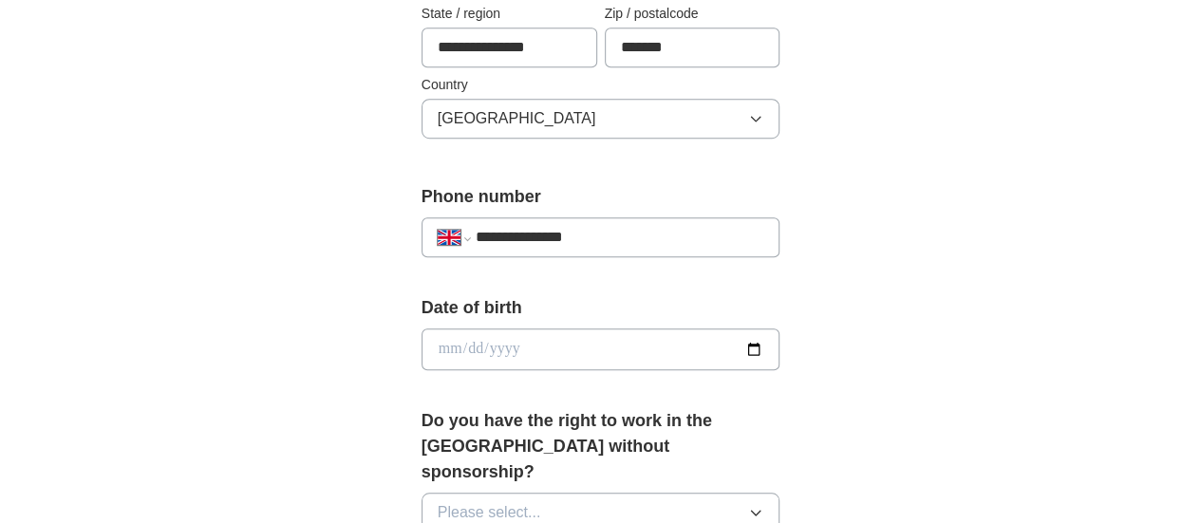
type input "**********"
click at [422, 345] on input "date" at bounding box center [601, 350] width 359 height 42
type input "**********"
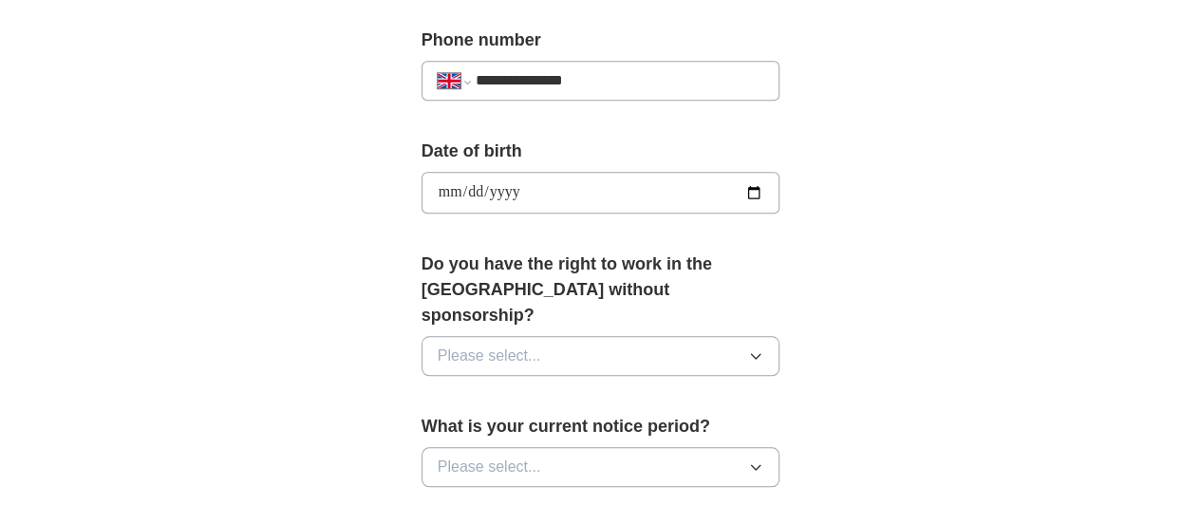
scroll to position [766, 0]
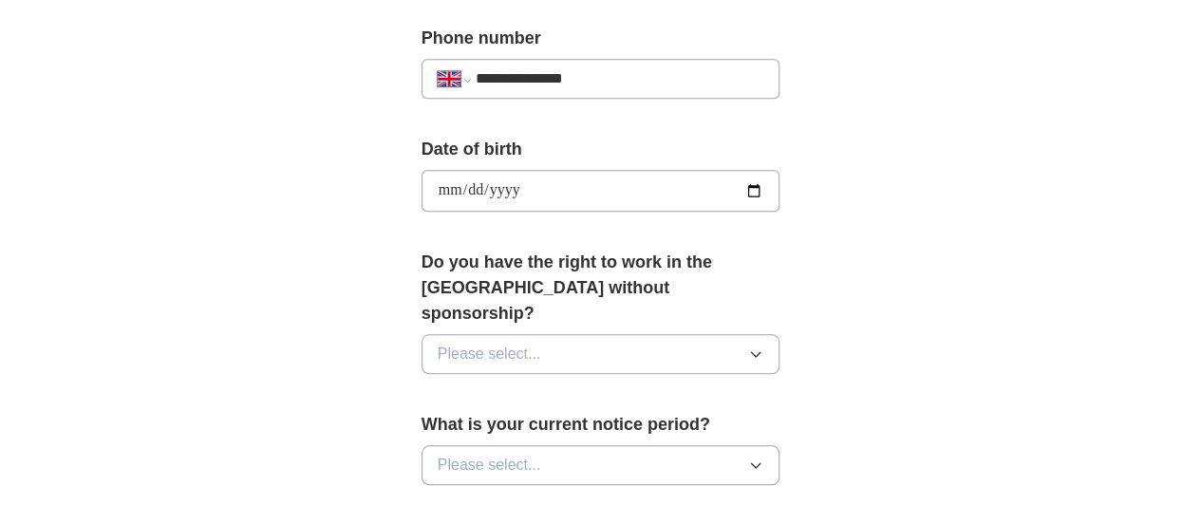
click at [438, 343] on span "Please select..." at bounding box center [489, 354] width 103 height 23
click at [423, 383] on li "Yes" at bounding box center [601, 398] width 357 height 39
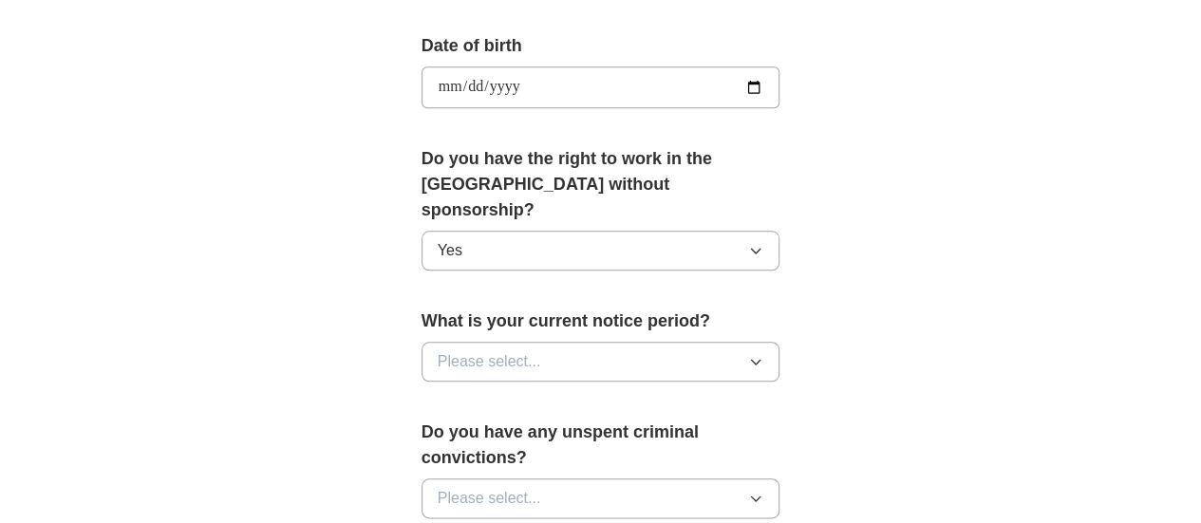
scroll to position [871, 0]
click at [448, 349] on span "Please select..." at bounding box center [489, 360] width 103 height 23
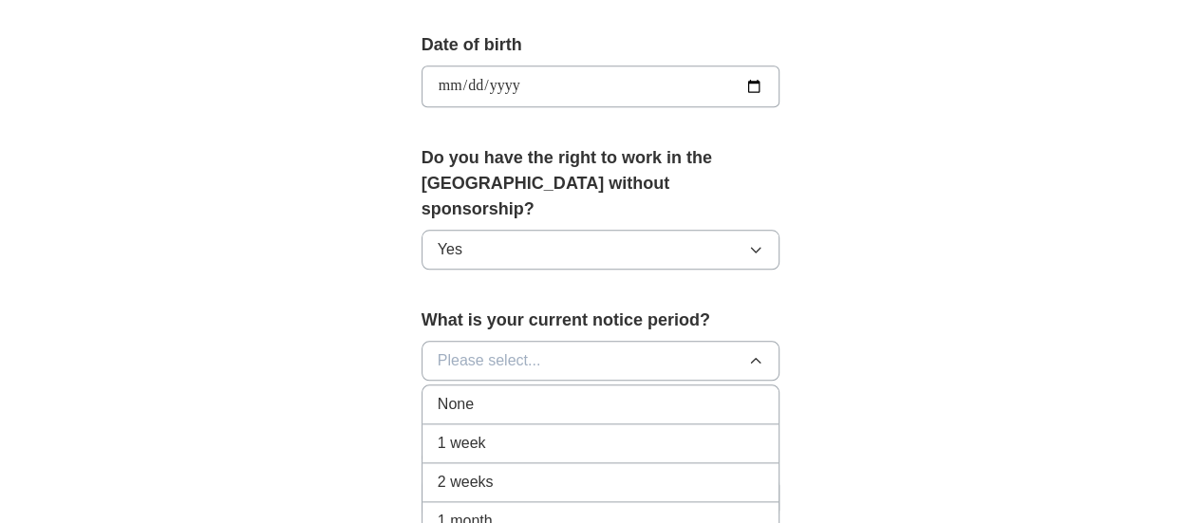
click at [423, 463] on li "2 weeks" at bounding box center [601, 482] width 357 height 39
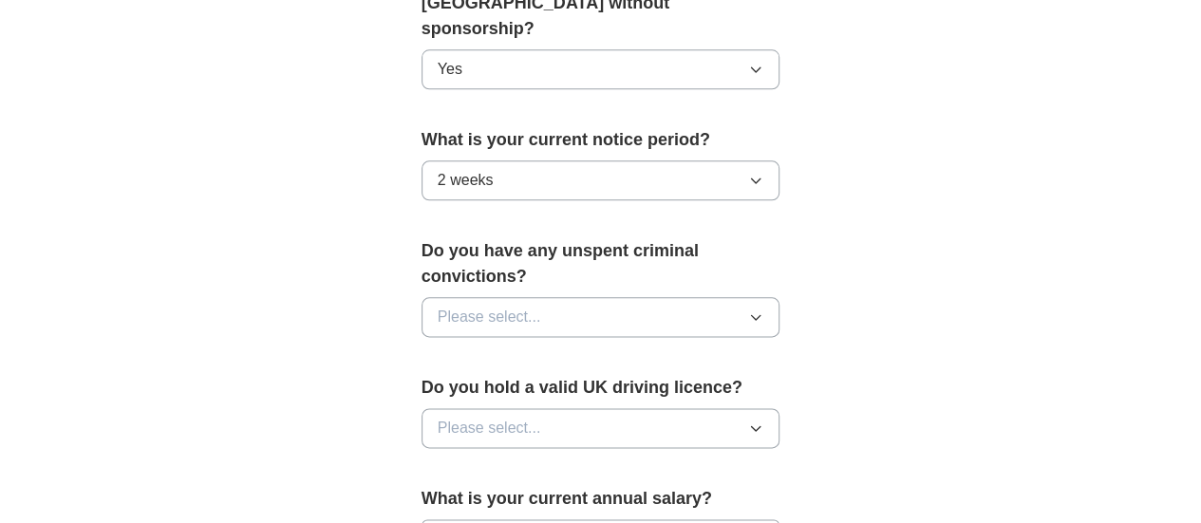
scroll to position [1056, 0]
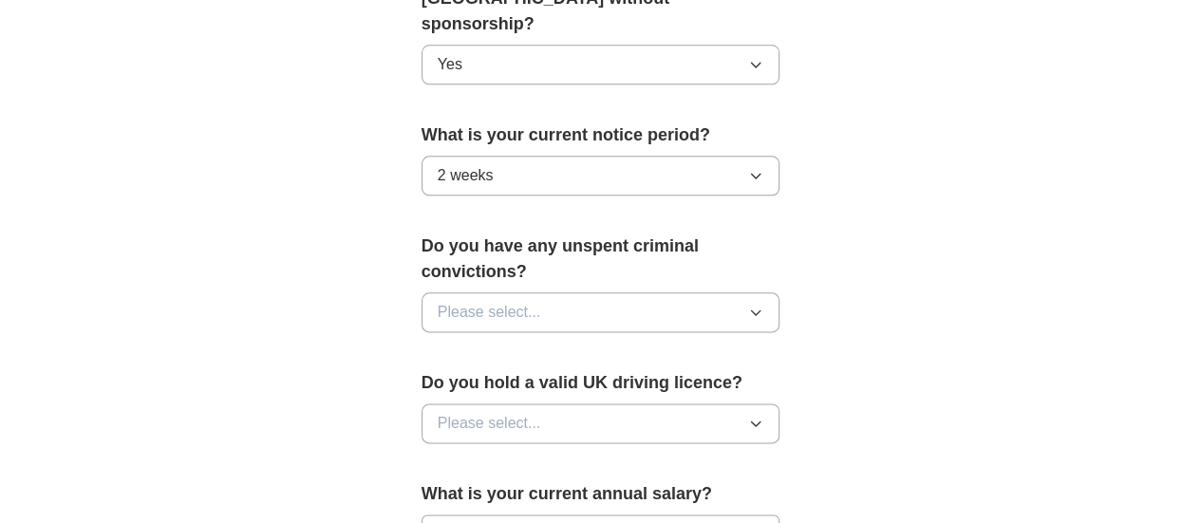
click at [582, 292] on button "Please select..." at bounding box center [601, 312] width 359 height 40
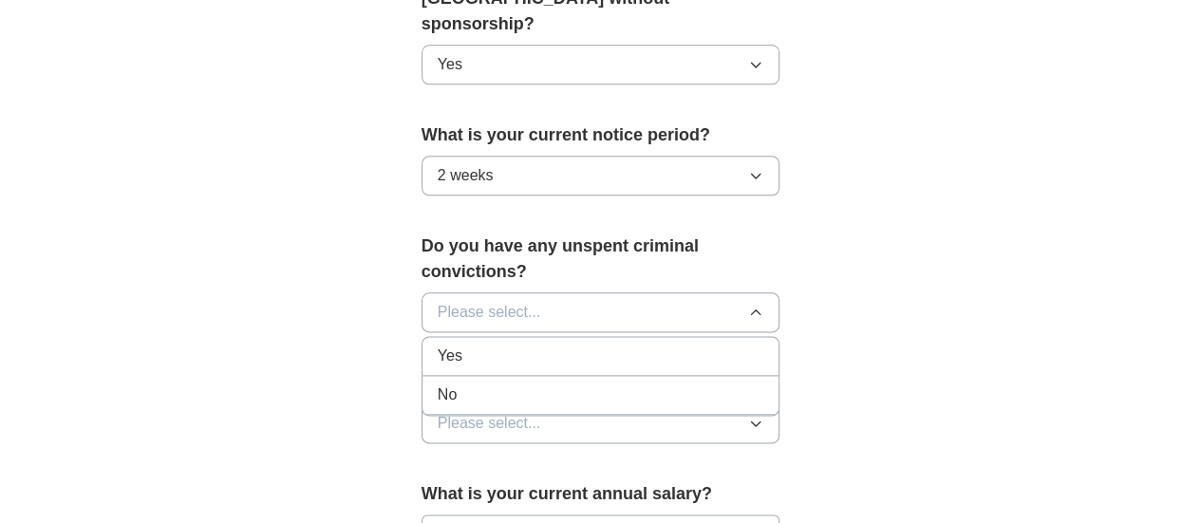
click at [462, 384] on div "No" at bounding box center [601, 395] width 327 height 23
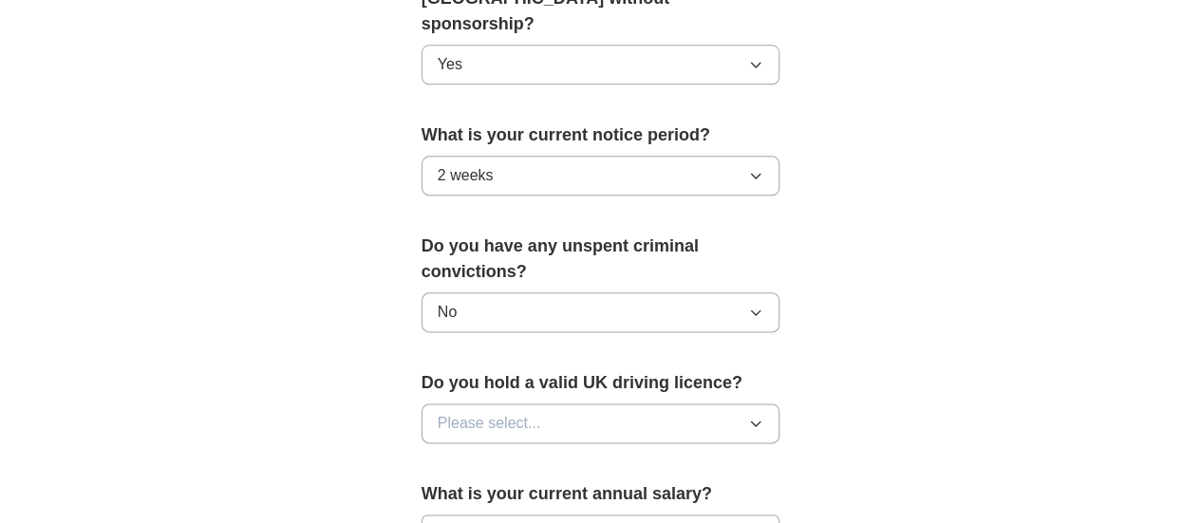
click at [438, 412] on span "Please select..." at bounding box center [489, 423] width 103 height 23
click at [441, 456] on div "Yes" at bounding box center [601, 467] width 327 height 23
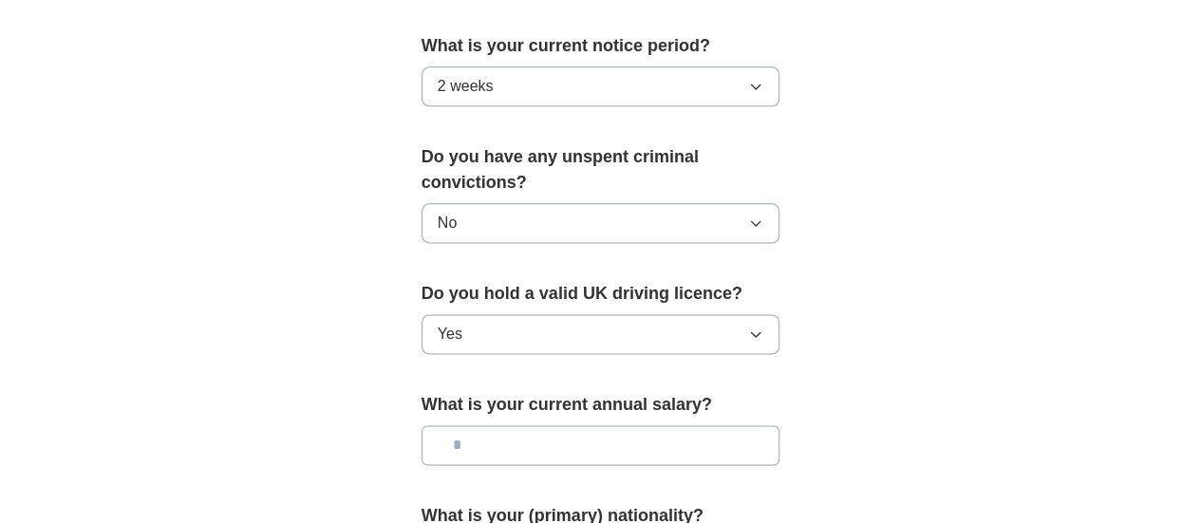
scroll to position [1163, 0]
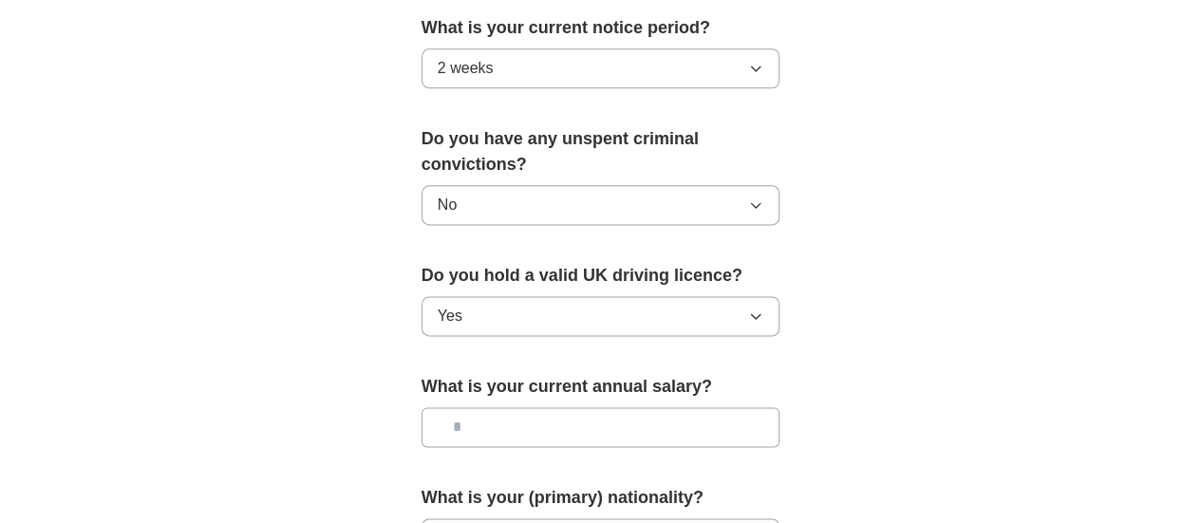
click at [516, 407] on input "text" at bounding box center [601, 427] width 359 height 40
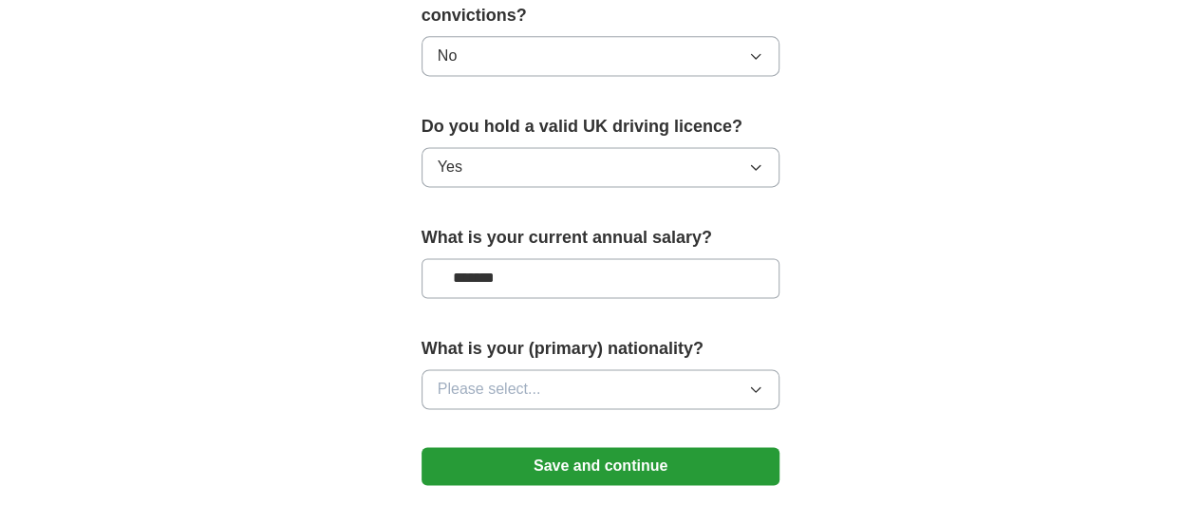
scroll to position [1316, 0]
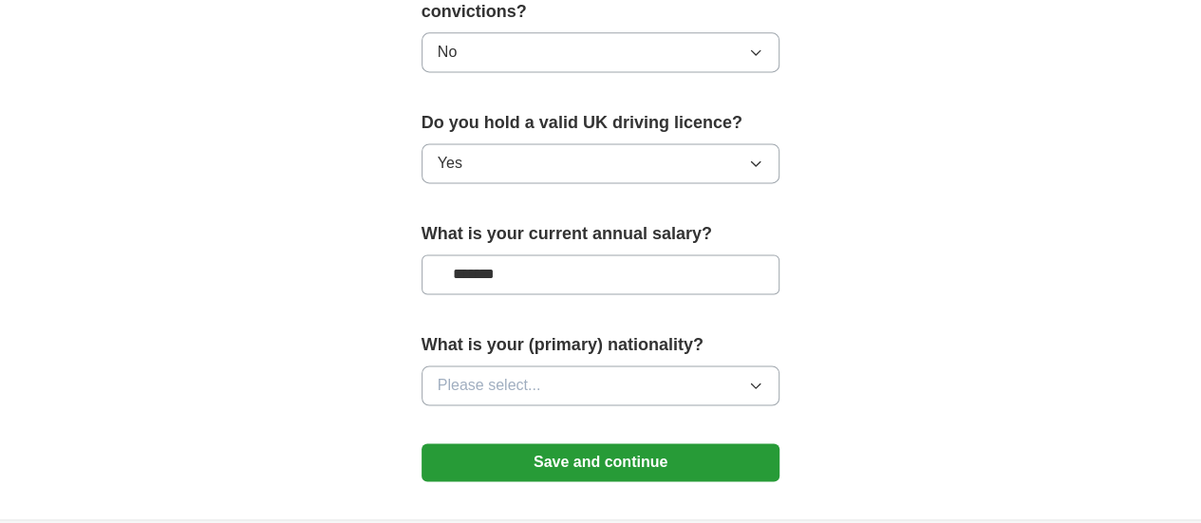
type input "*******"
click at [505, 366] on button "Please select..." at bounding box center [601, 386] width 359 height 40
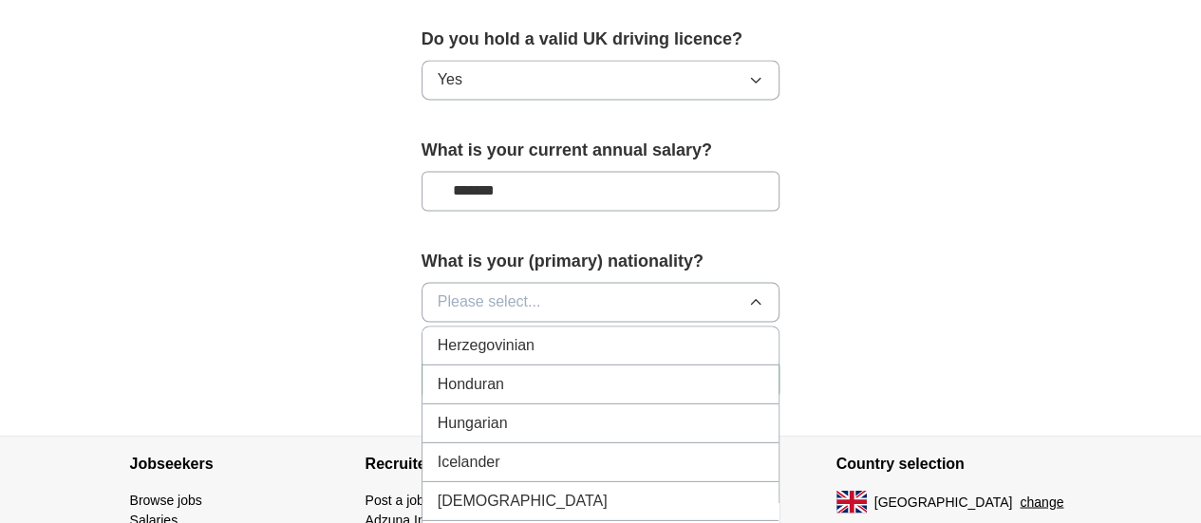
scroll to position [2962, 0]
click at [438, 486] on span "[DEMOGRAPHIC_DATA]" at bounding box center [523, 497] width 170 height 23
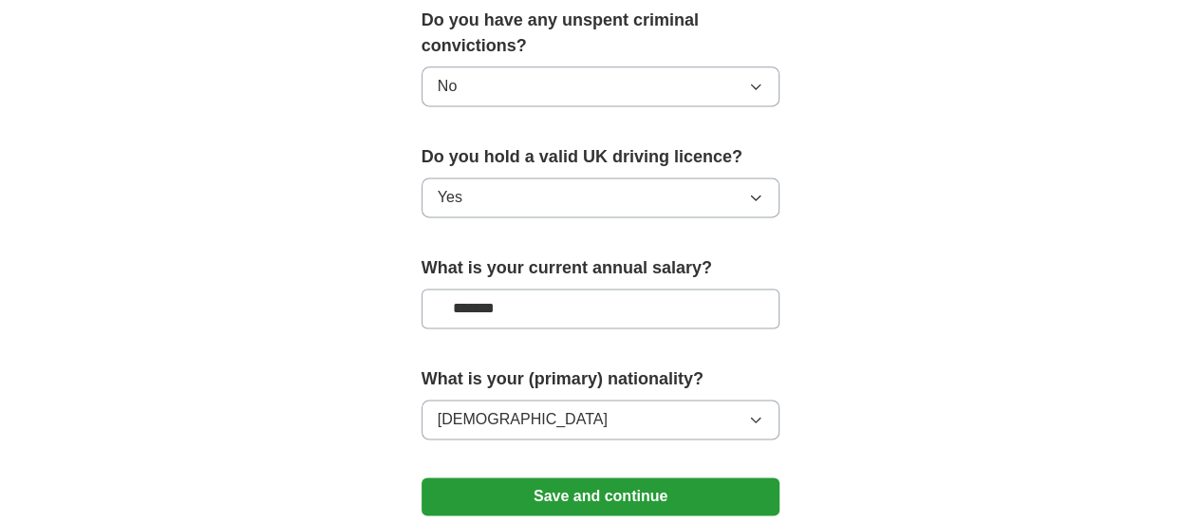
scroll to position [1278, 0]
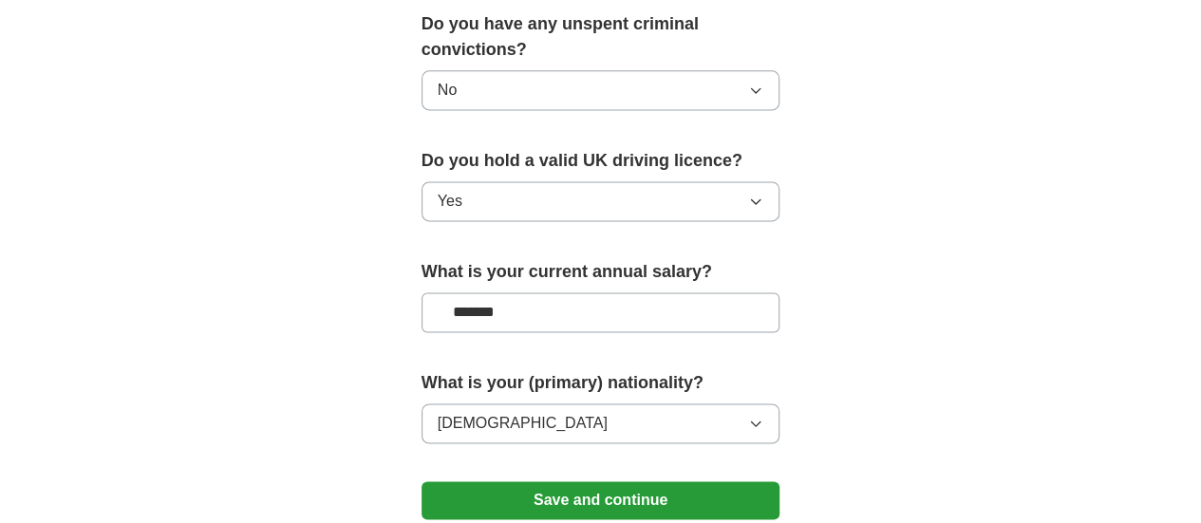
click at [454, 481] on button "Save and continue" at bounding box center [601, 500] width 359 height 38
